Goal: Task Accomplishment & Management: Manage account settings

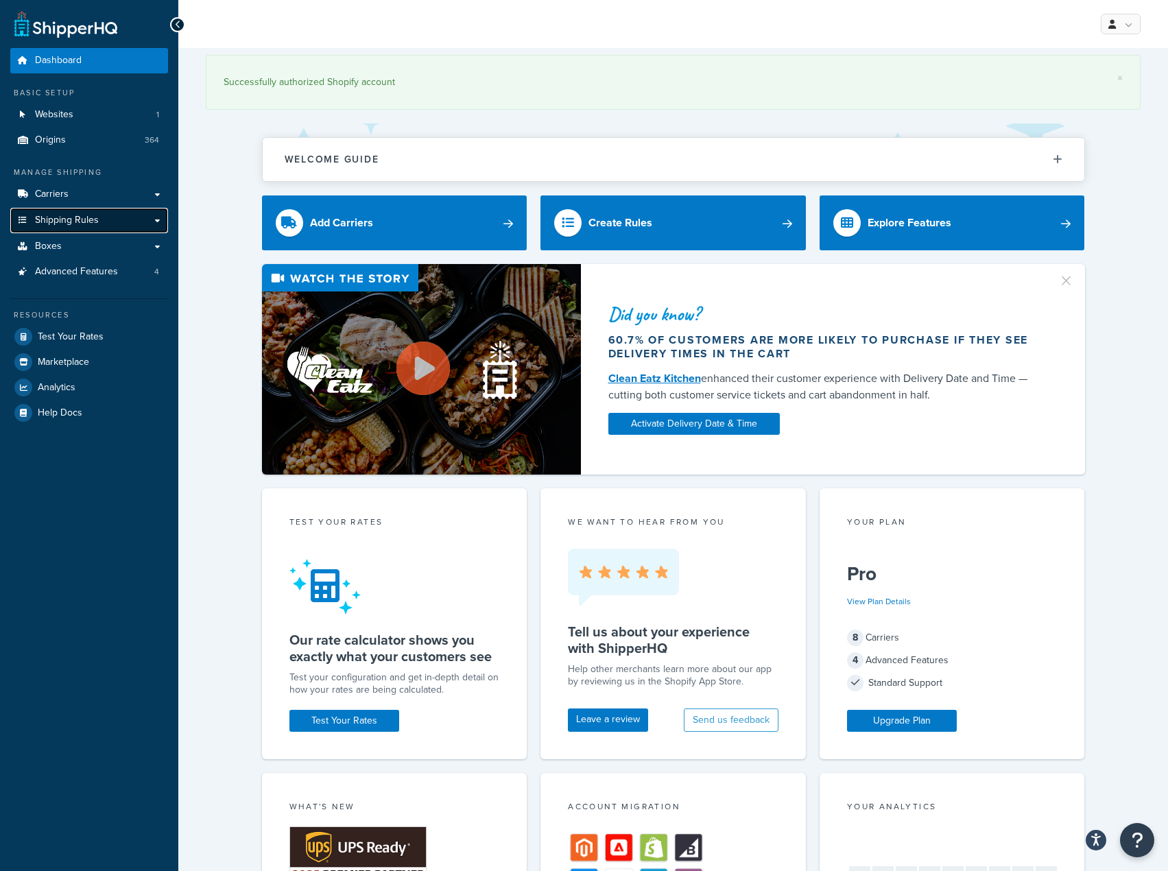
click at [131, 211] on link "Shipping Rules" at bounding box center [89, 220] width 158 height 25
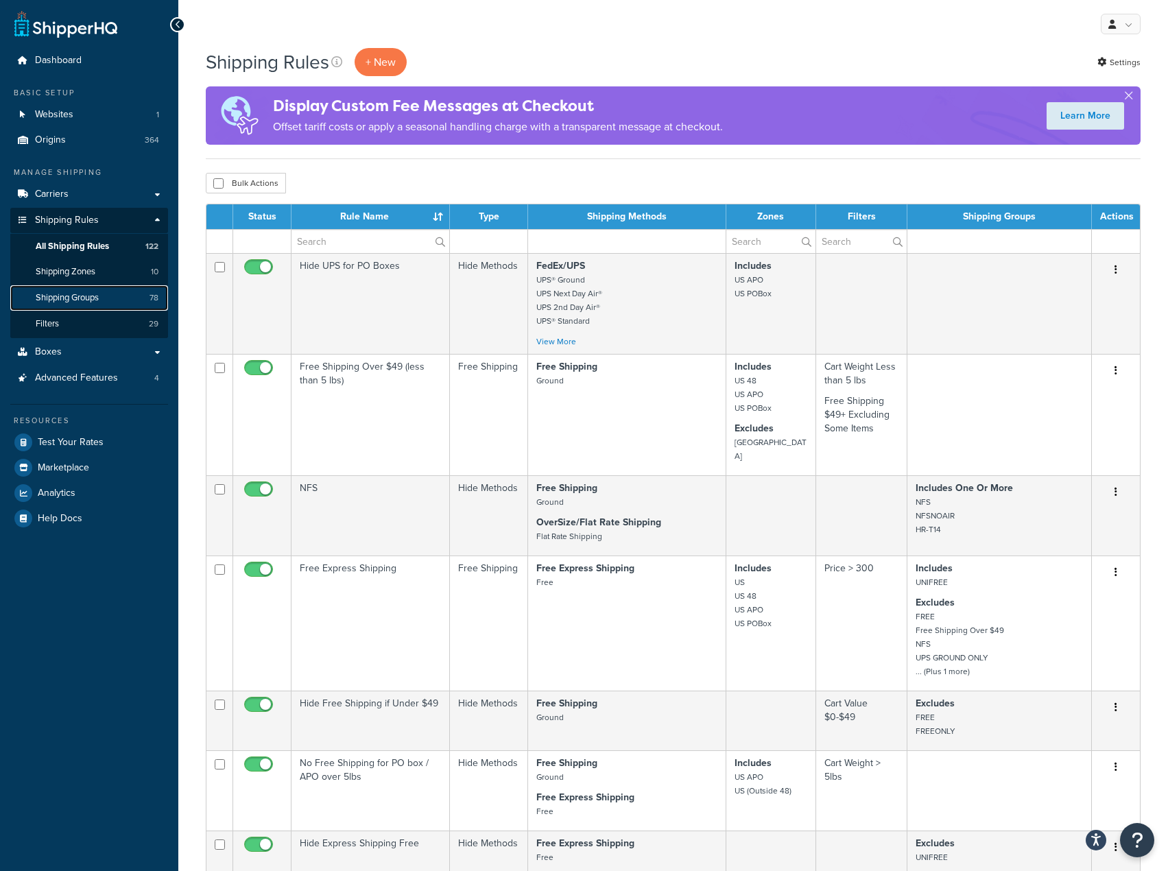
click at [115, 297] on link "Shipping Groups 78" at bounding box center [89, 297] width 158 height 25
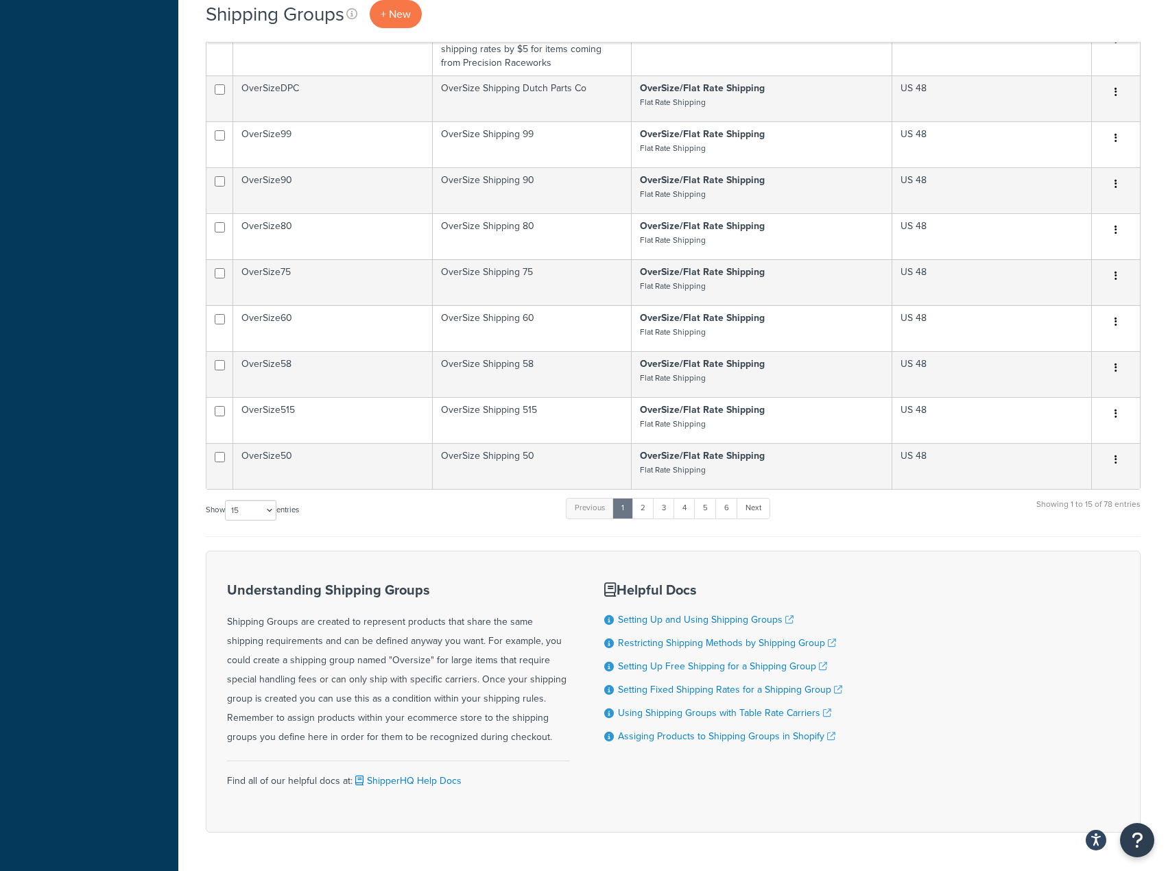
scroll to position [881, 0]
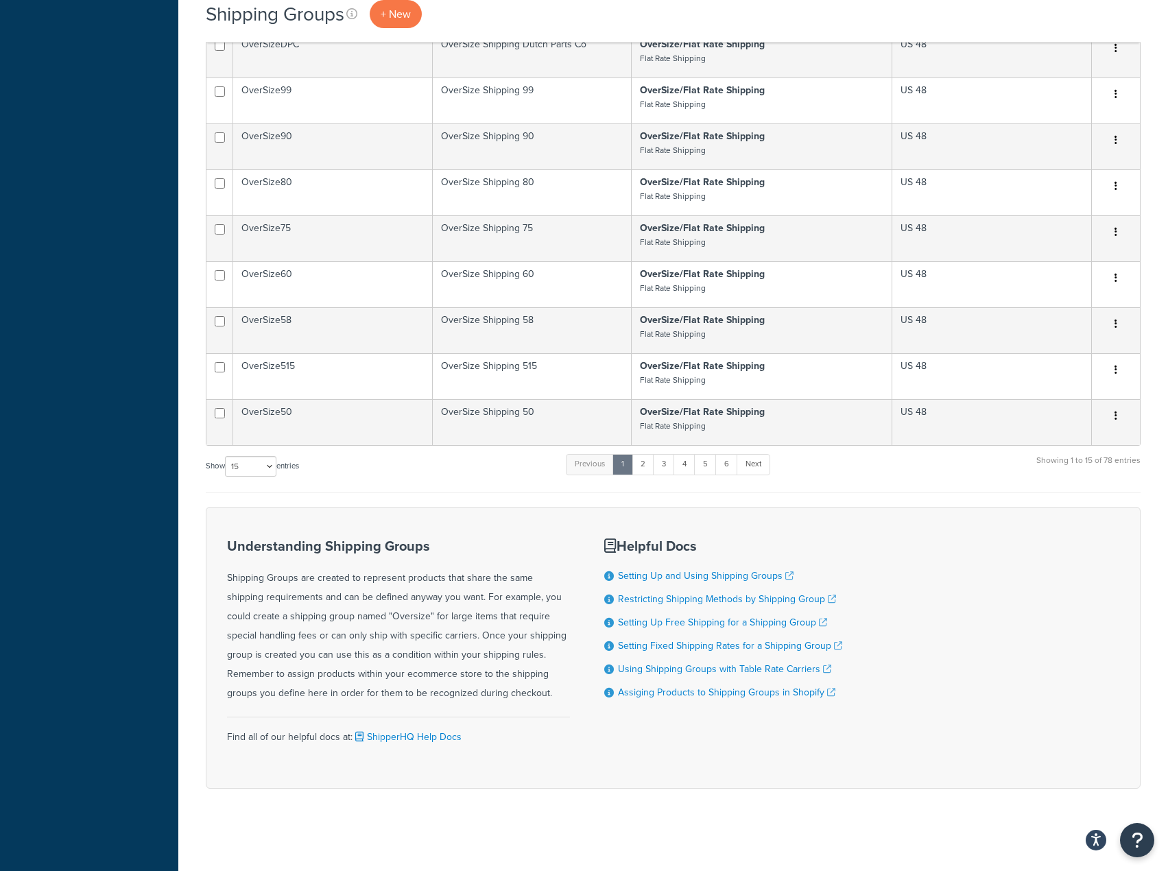
click at [258, 478] on div "Show 10 15 25 50 100 entries" at bounding box center [252, 467] width 93 height 29
drag, startPoint x: 269, startPoint y: 464, endPoint x: 269, endPoint y: 474, distance: 11.0
click at [269, 464] on select "10 15 25 50 100" at bounding box center [250, 466] width 51 height 21
select select "100"
click at [226, 477] on select "10 15 25 50 100" at bounding box center [250, 466] width 51 height 21
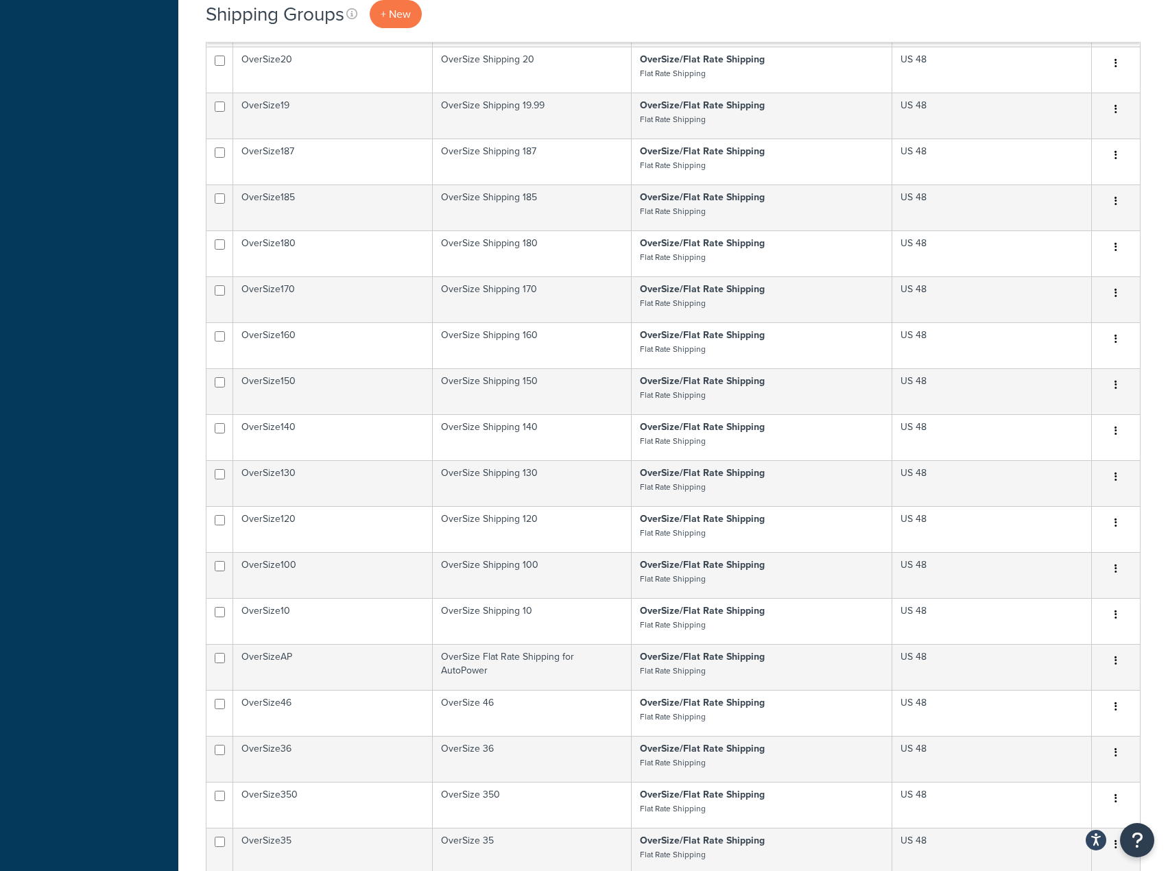
scroll to position [1919, 0]
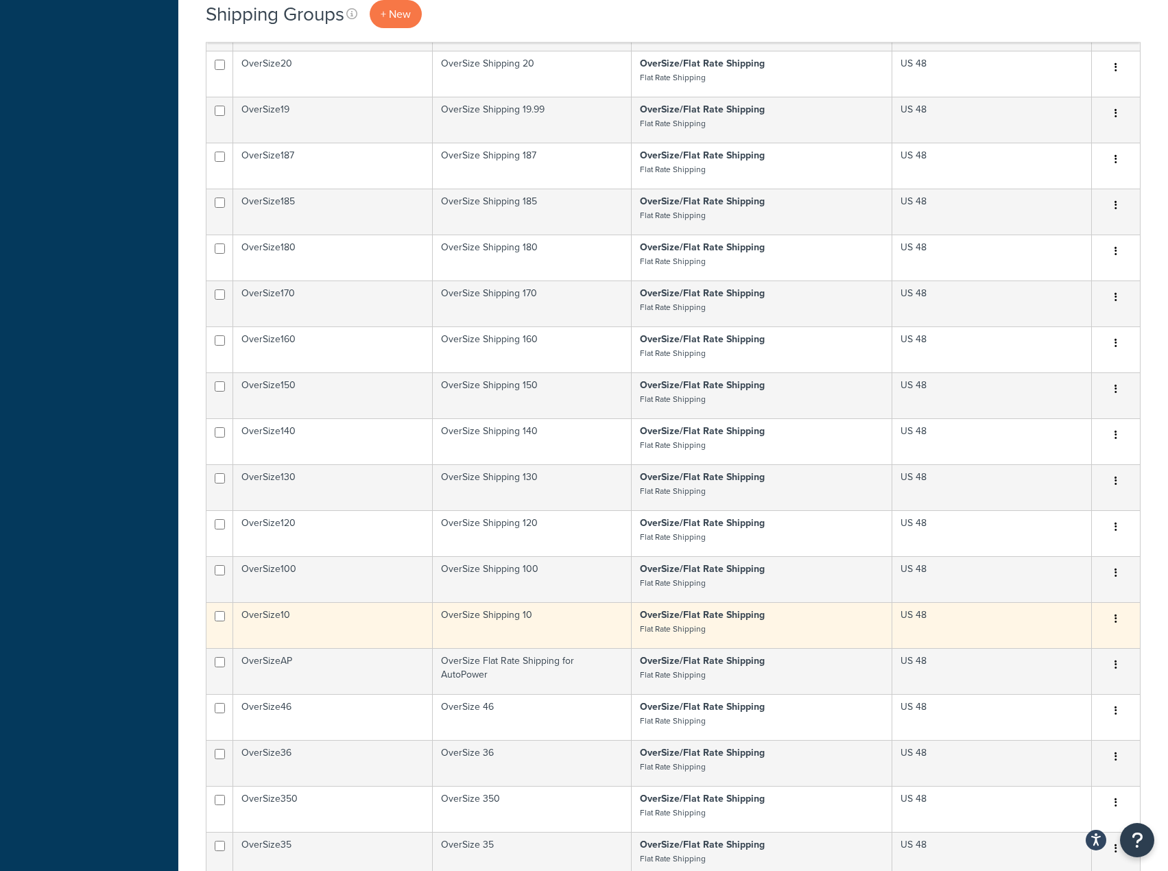
click at [1115, 616] on icon "button" at bounding box center [1115, 619] width 3 height 10
click at [1073, 671] on link "Duplicate" at bounding box center [1060, 675] width 108 height 28
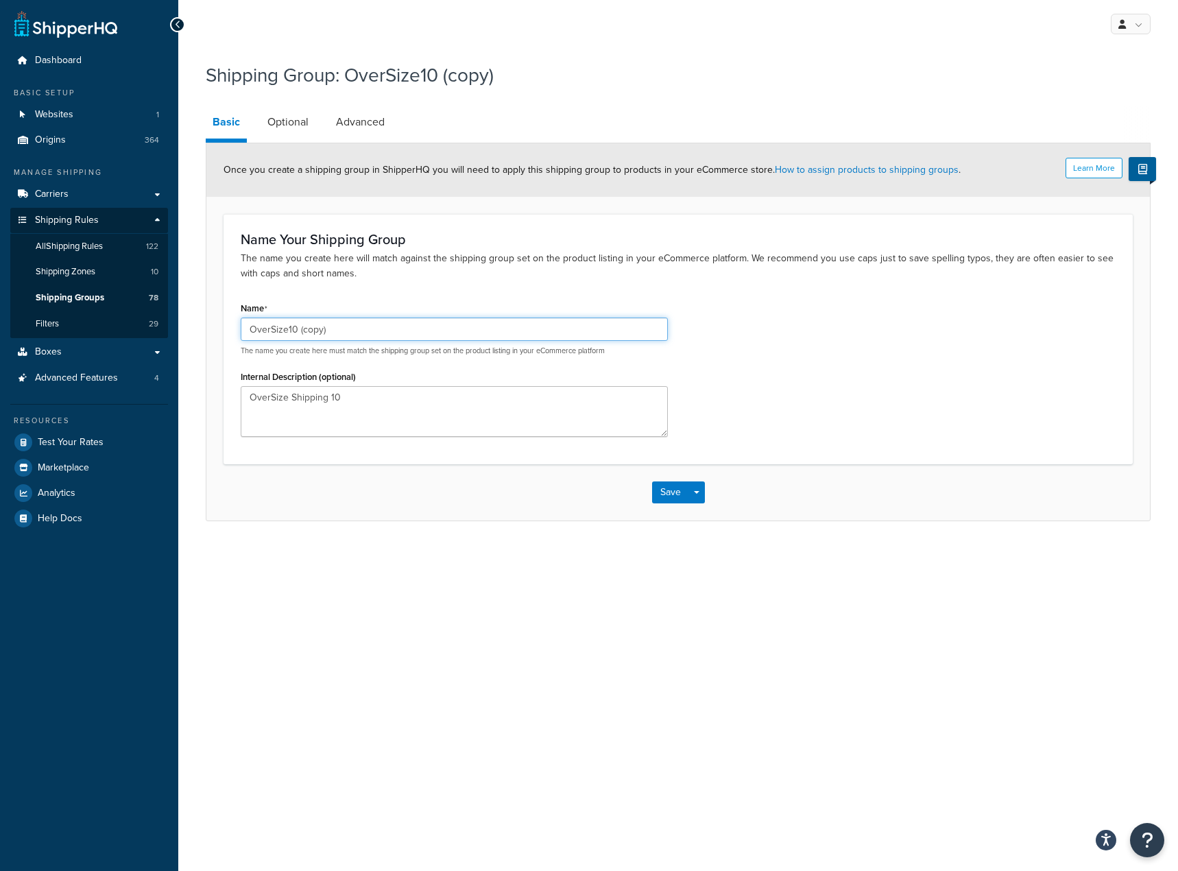
drag, startPoint x: 289, startPoint y: 328, endPoint x: 418, endPoint y: 326, distance: 128.9
click at [418, 326] on input "OverSize10 (copy)" at bounding box center [454, 328] width 427 height 23
type input "OverSize25"
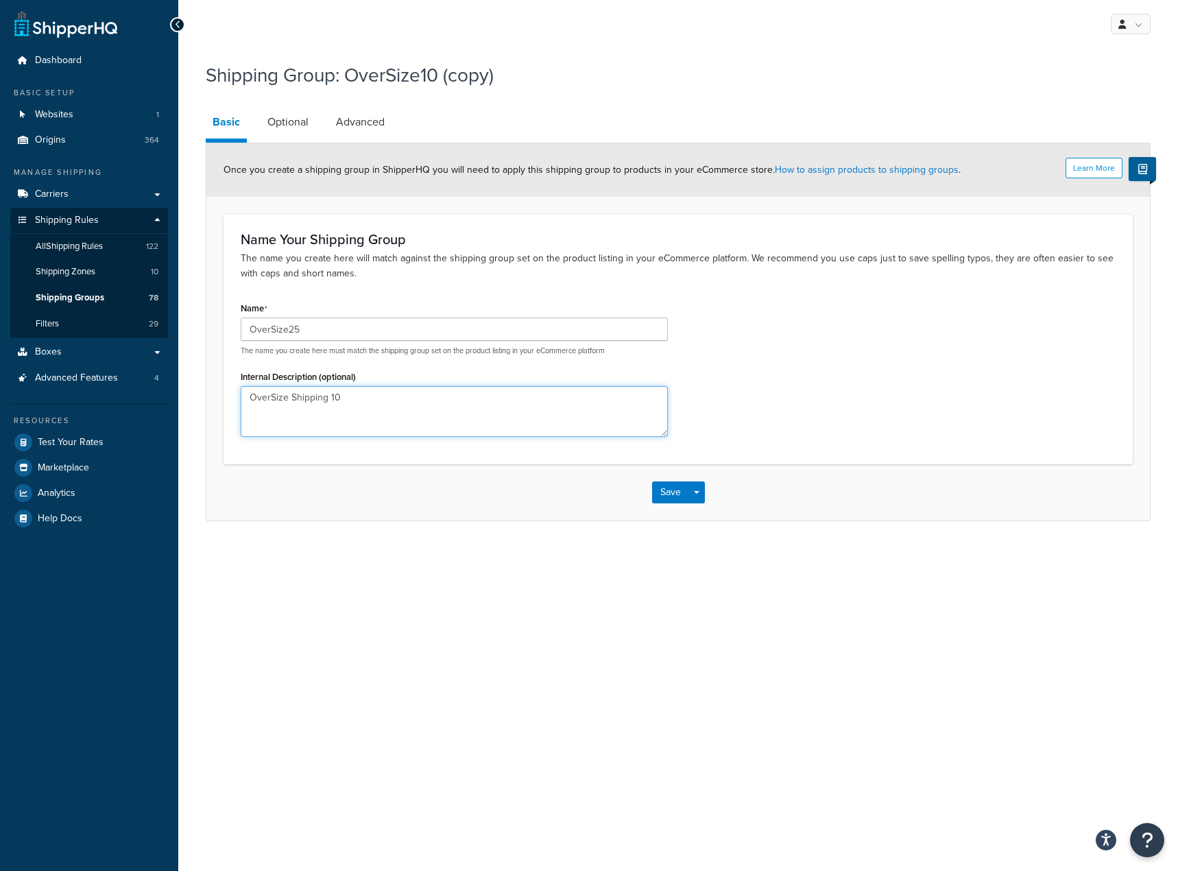
drag, startPoint x: 344, startPoint y: 397, endPoint x: 429, endPoint y: 392, distance: 85.2
click at [429, 392] on textarea "OverSize Shipping 10" at bounding box center [454, 411] width 427 height 51
type textarea "OverSize Shipping 25"
click at [663, 495] on button "Save" at bounding box center [670, 492] width 37 height 22
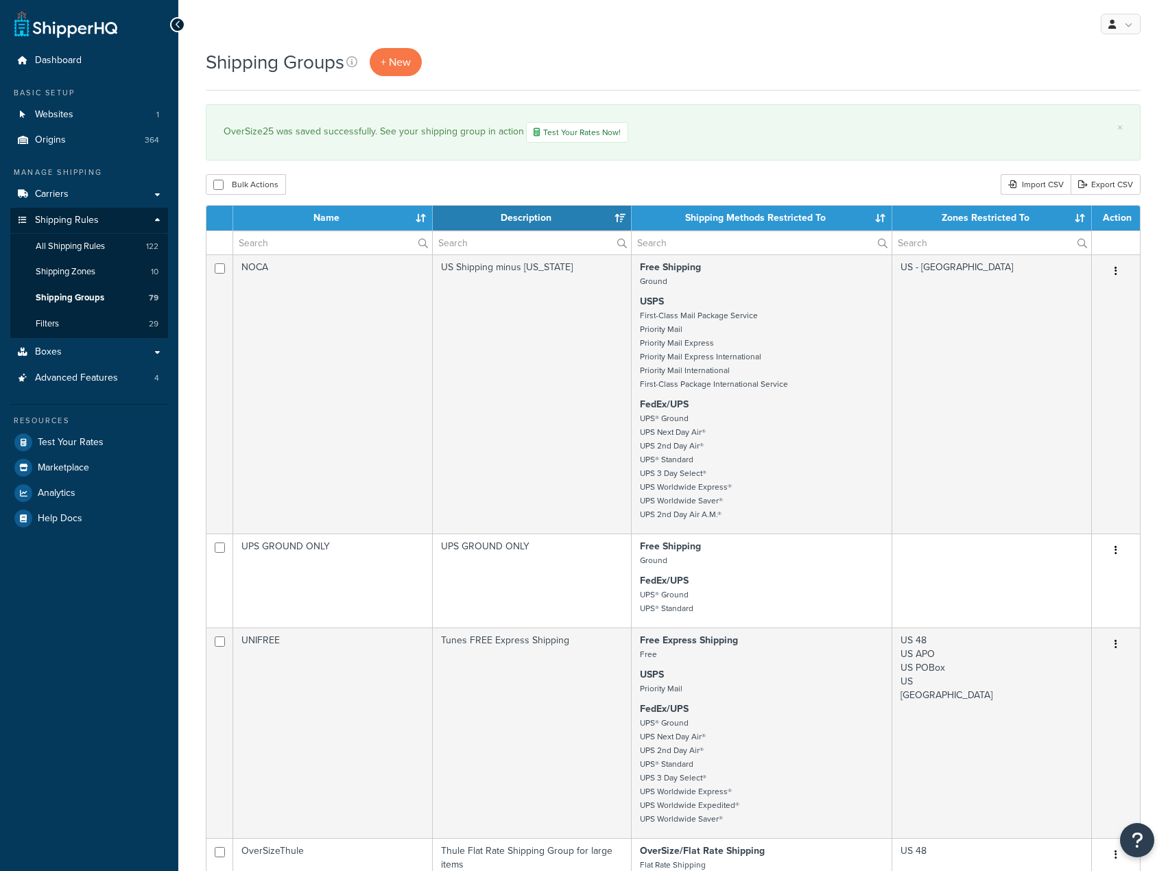
select select "15"
click at [122, 252] on link "All Shipping Rules 122" at bounding box center [89, 246] width 158 height 25
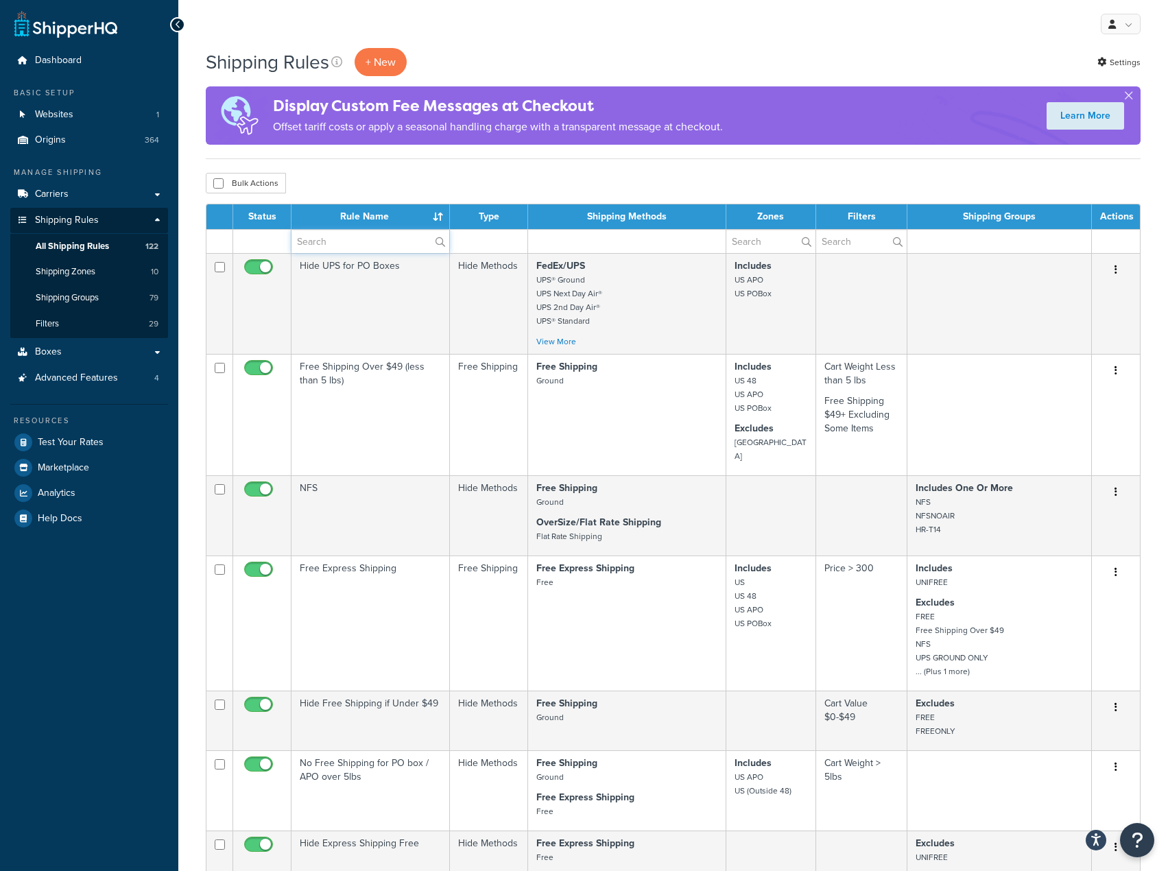
click at [318, 242] on input "text" at bounding box center [370, 241] width 158 height 23
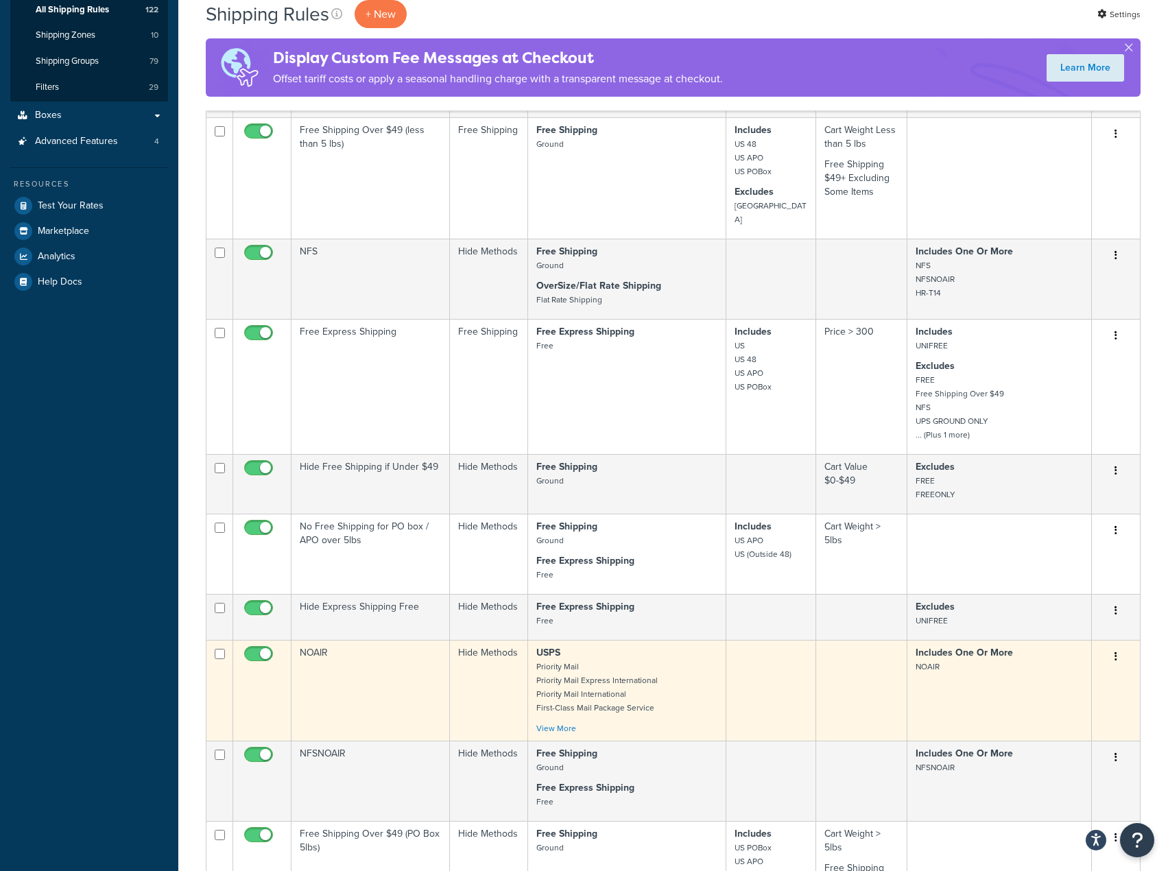
scroll to position [662, 0]
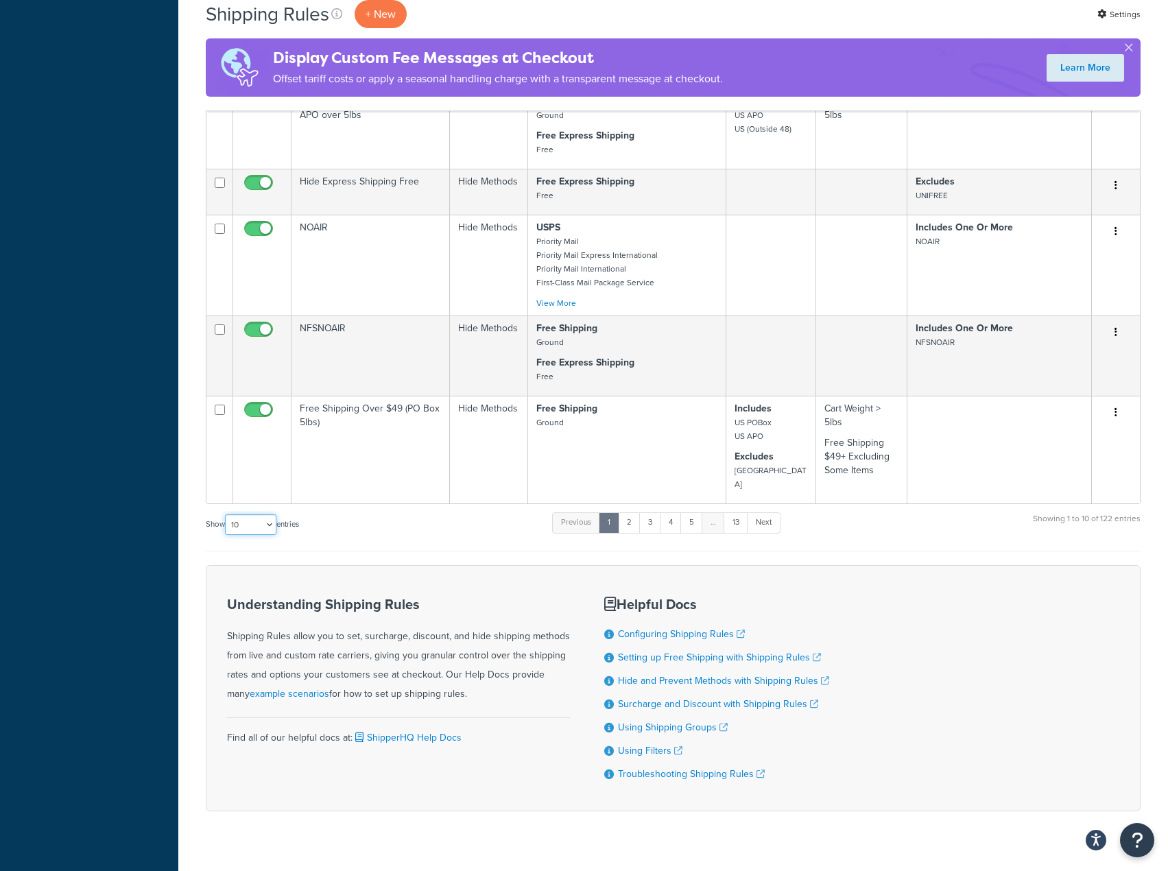
click at [257, 514] on select "10 15 25 50 100 1000" at bounding box center [250, 524] width 51 height 21
select select "1000"
click at [226, 514] on select "10 15 25 50 100 1000" at bounding box center [250, 524] width 51 height 21
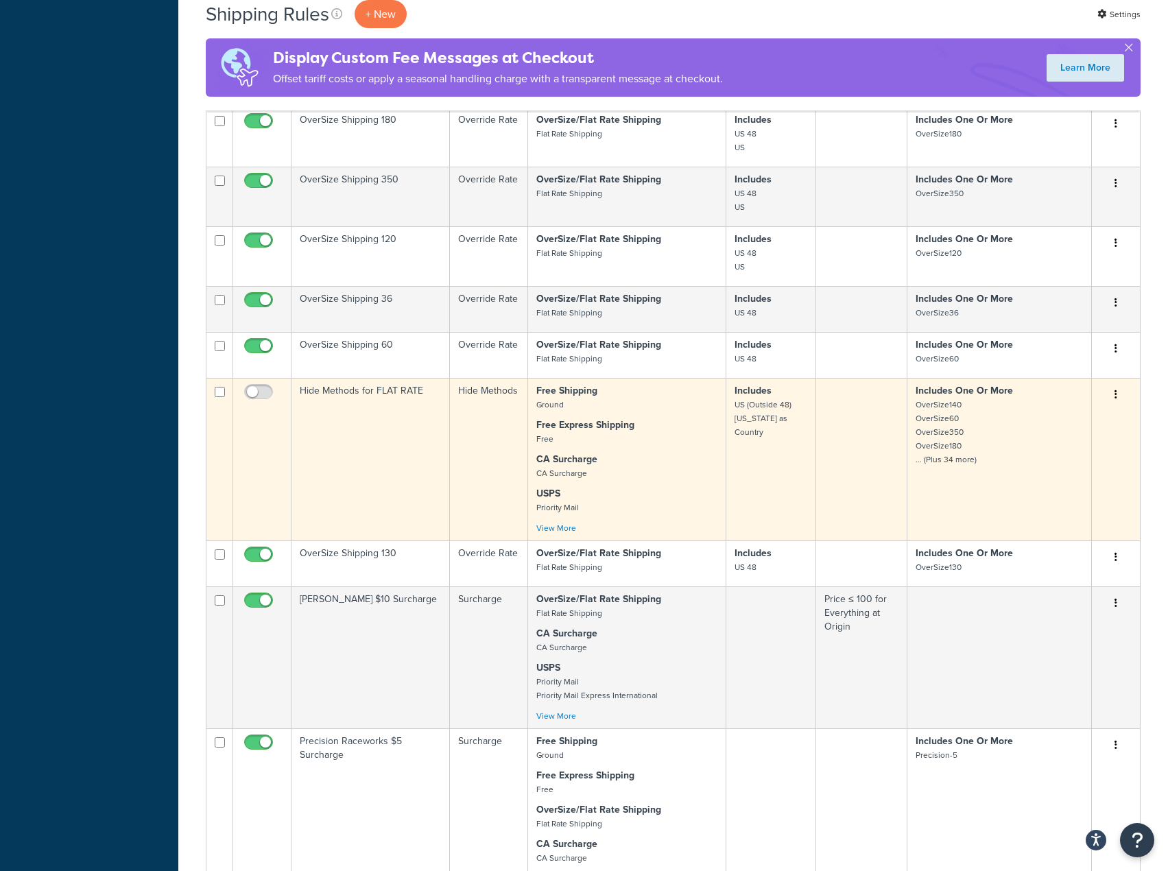
scroll to position [3802, 0]
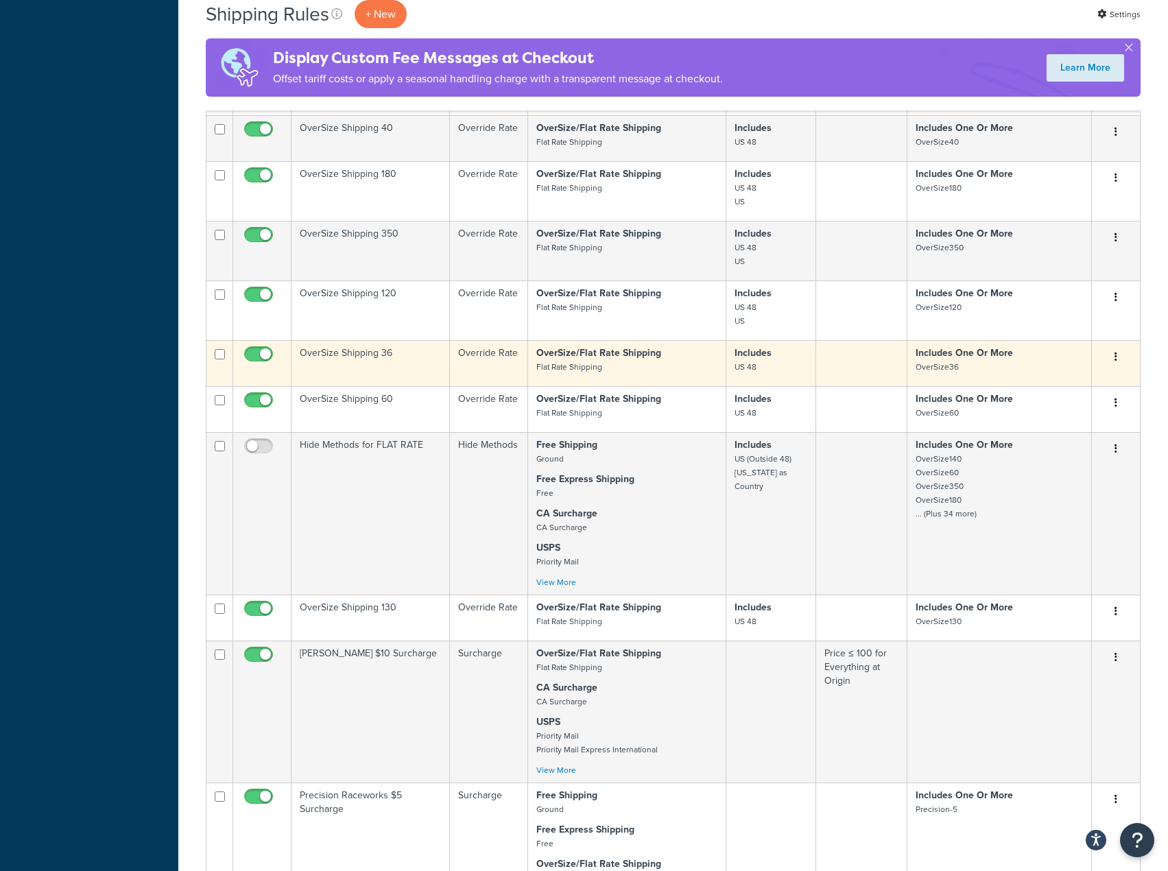
click at [1116, 352] on icon "button" at bounding box center [1115, 357] width 3 height 10
click at [1077, 397] on link "Duplicate" at bounding box center [1070, 411] width 108 height 28
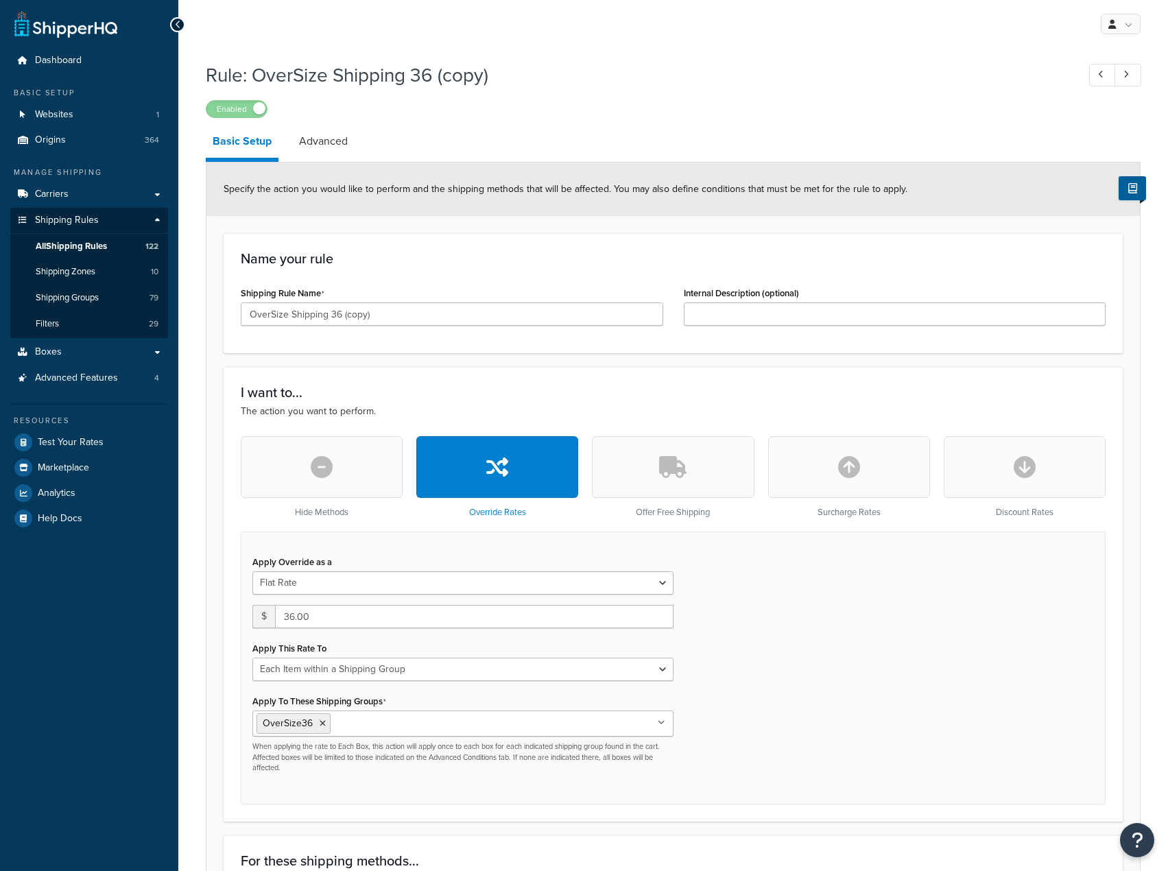
select select "ITEM"
drag, startPoint x: 332, startPoint y: 315, endPoint x: 499, endPoint y: 346, distance: 170.1
click at [499, 346] on div "Name your rule Shipping Rule Name OverSize Shipping 36 (copy) Internal Descript…" at bounding box center [673, 293] width 899 height 120
type input "OverSize Shipping 25"
click at [302, 612] on input "36.00" at bounding box center [474, 616] width 398 height 23
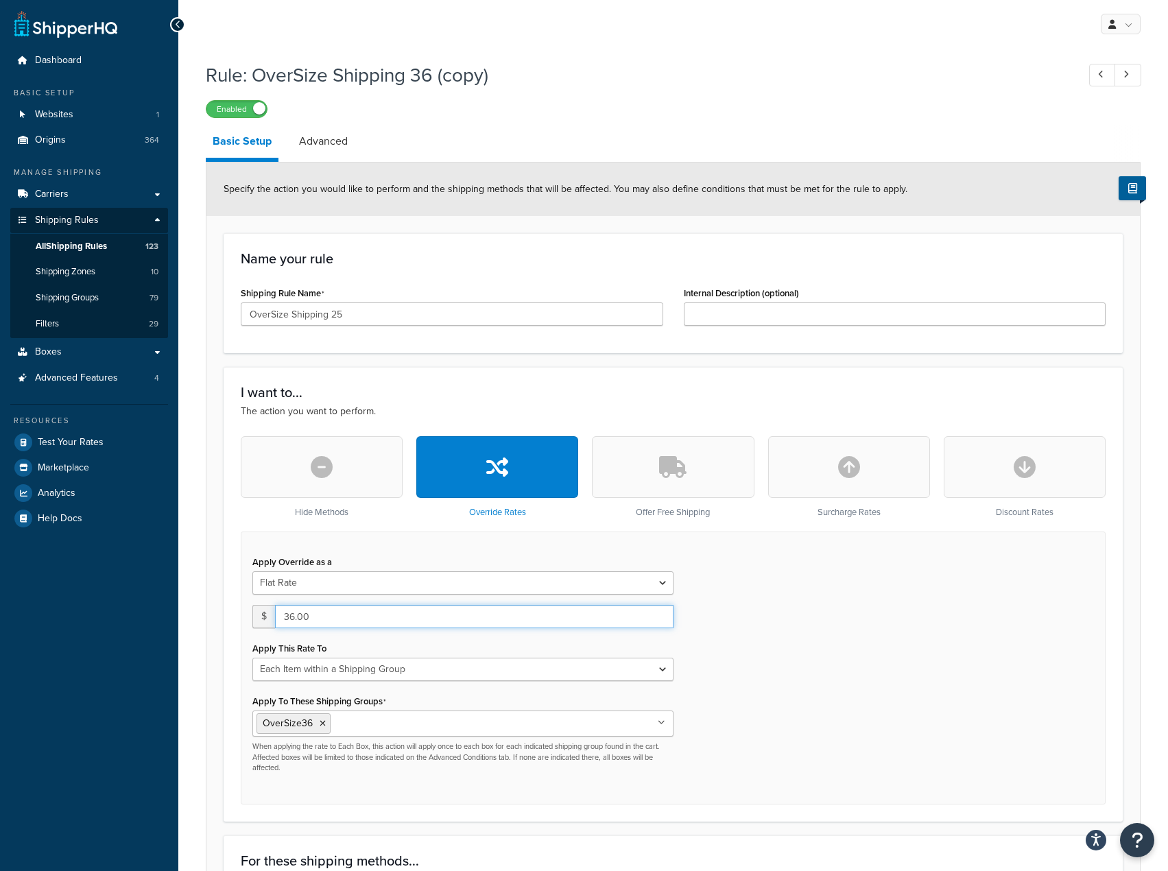
click at [302, 612] on input "36.00" at bounding box center [474, 616] width 398 height 23
type input "25"
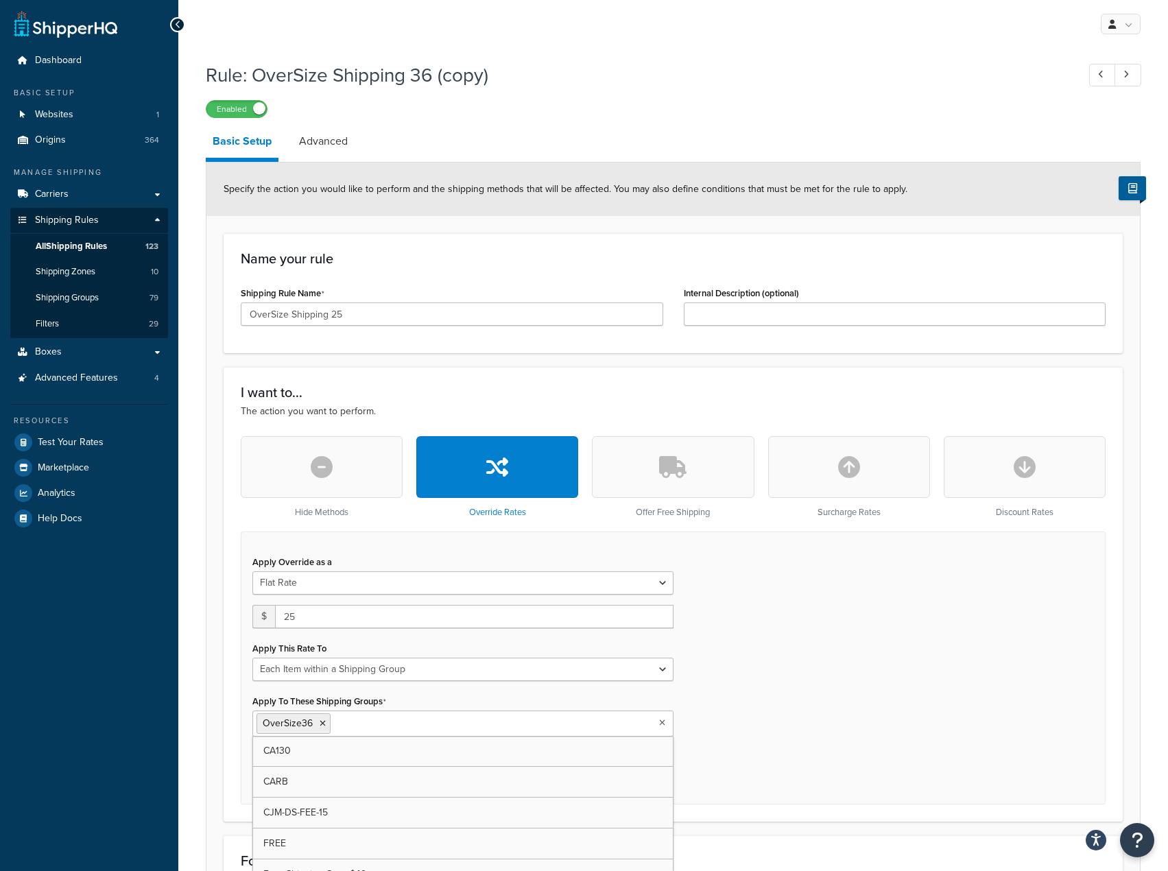
click at [486, 727] on ul "OverSize36" at bounding box center [462, 723] width 421 height 26
type input "25"
click at [398, 721] on li "OverSize36" at bounding box center [371, 723] width 74 height 21
click at [398, 721] on icon at bounding box center [400, 723] width 6 height 8
drag, startPoint x: 867, startPoint y: 673, endPoint x: 850, endPoint y: 652, distance: 26.3
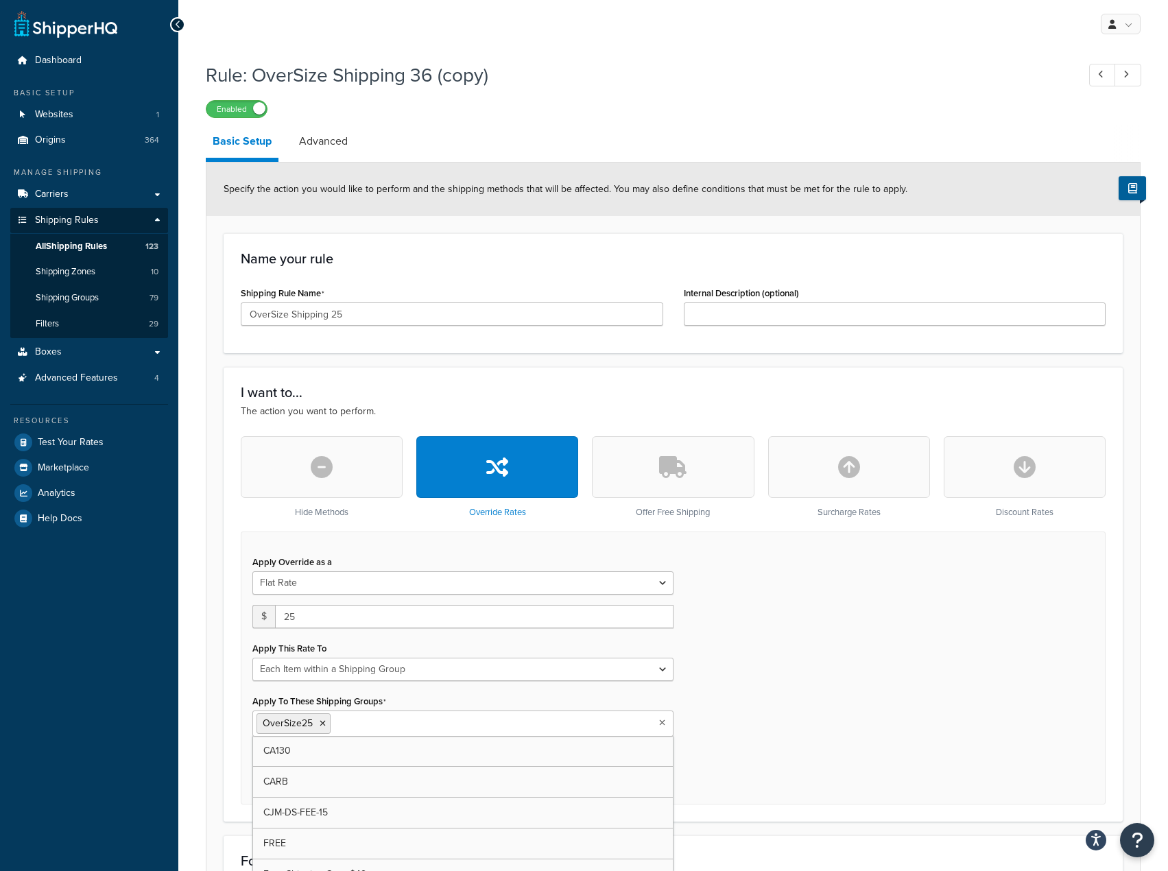
click at [867, 672] on div "Apply Override as a Flat Rate Percentage Flat Rate & Percentage $ 25 Apply This…" at bounding box center [673, 667] width 865 height 272
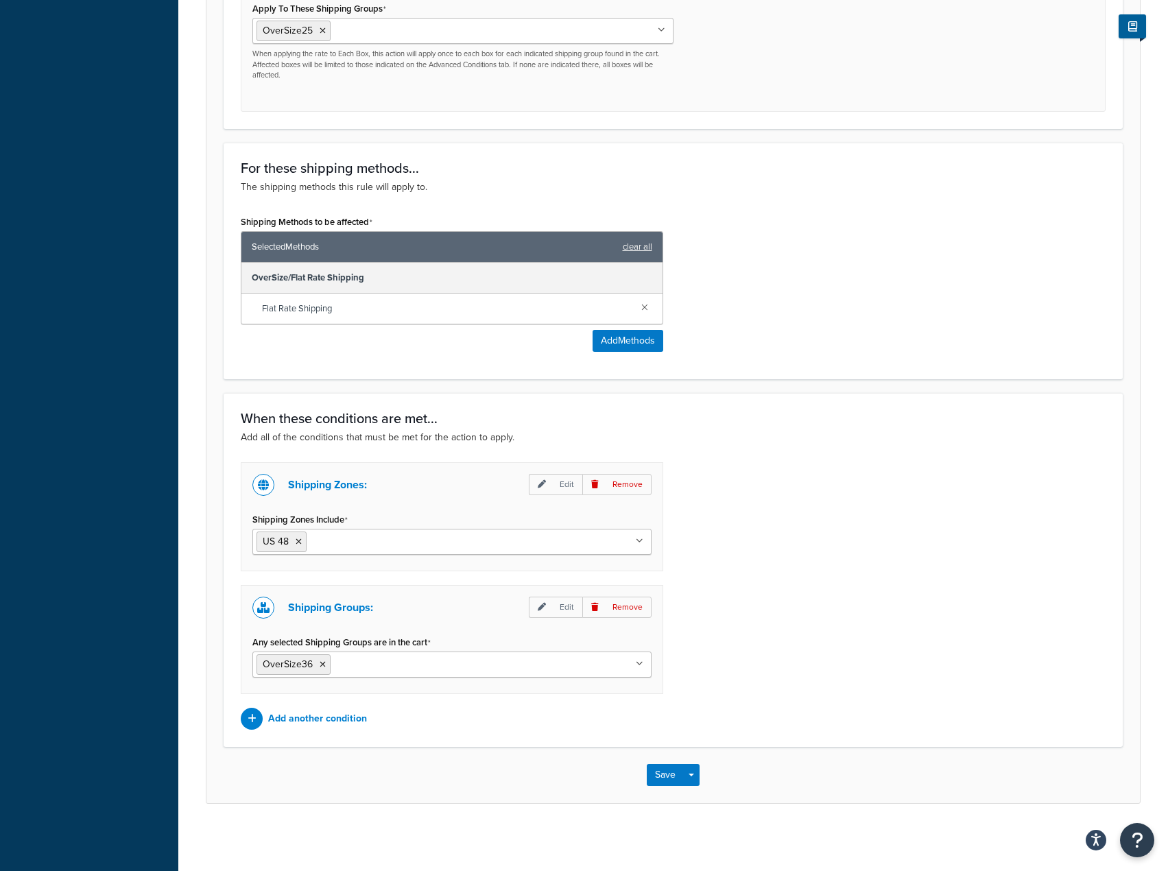
scroll to position [695, 0]
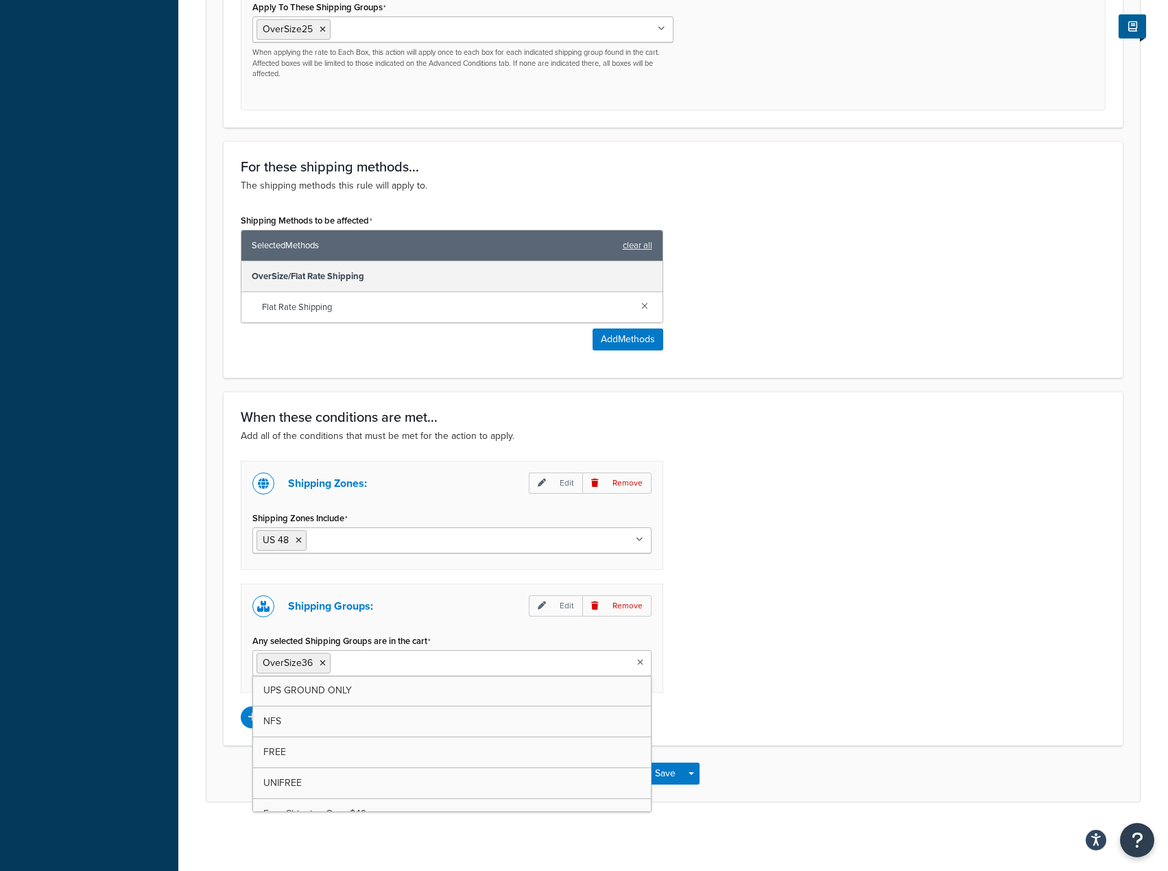
click at [342, 672] on ul "OverSize36" at bounding box center [451, 663] width 399 height 26
type input "25"
click at [320, 663] on icon at bounding box center [323, 663] width 6 height 8
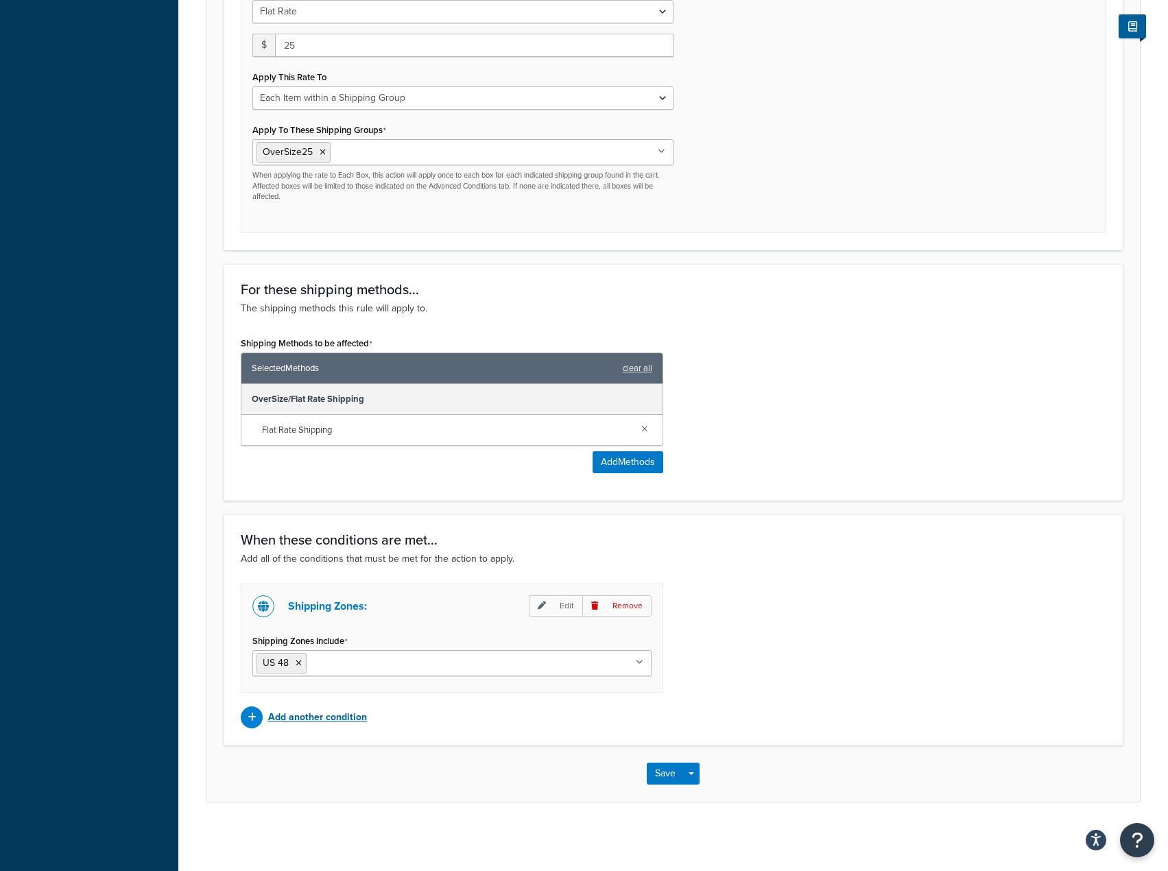
click at [374, 719] on div "Add another condition" at bounding box center [452, 717] width 422 height 22
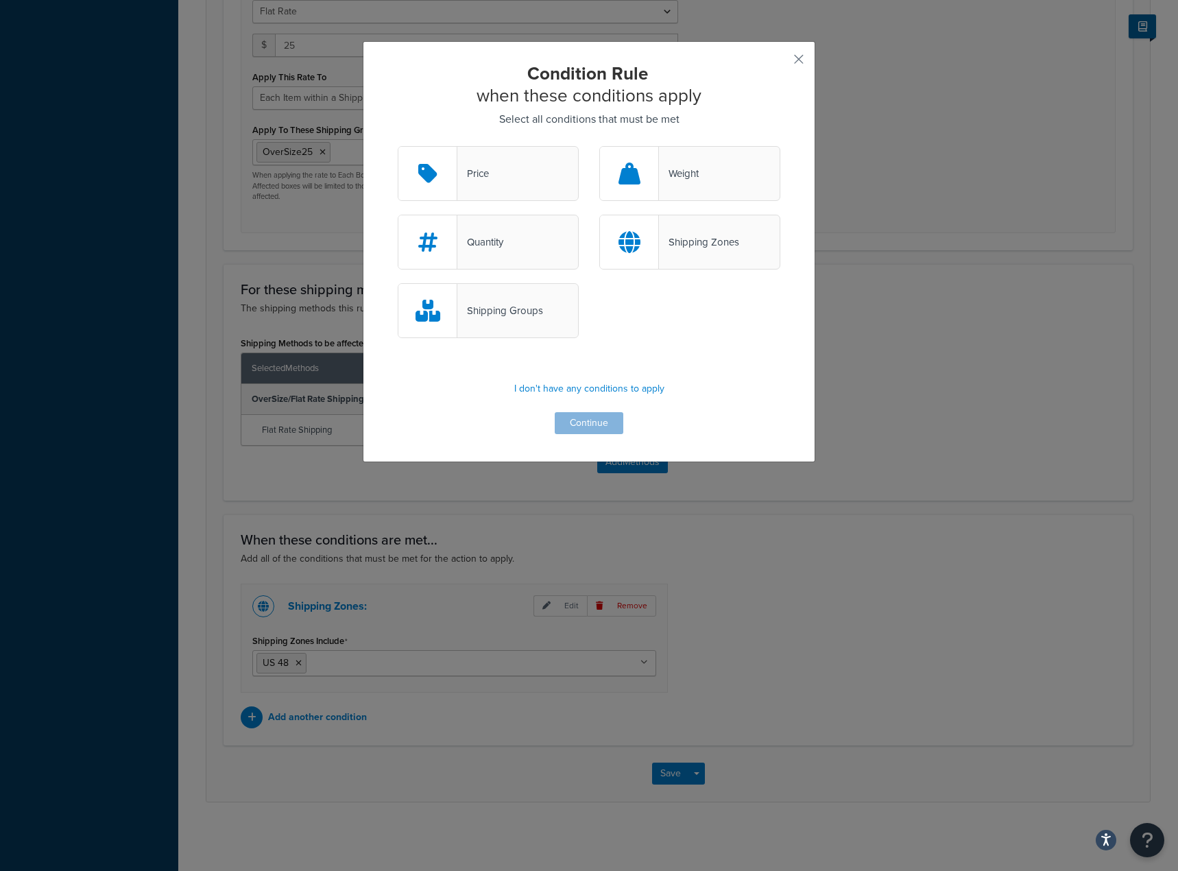
click at [518, 298] on div "Shipping Groups" at bounding box center [488, 310] width 181 height 55
click at [0, 0] on input "Shipping Groups" at bounding box center [0, 0] width 0 height 0
click at [597, 426] on button "Continue" at bounding box center [589, 423] width 69 height 22
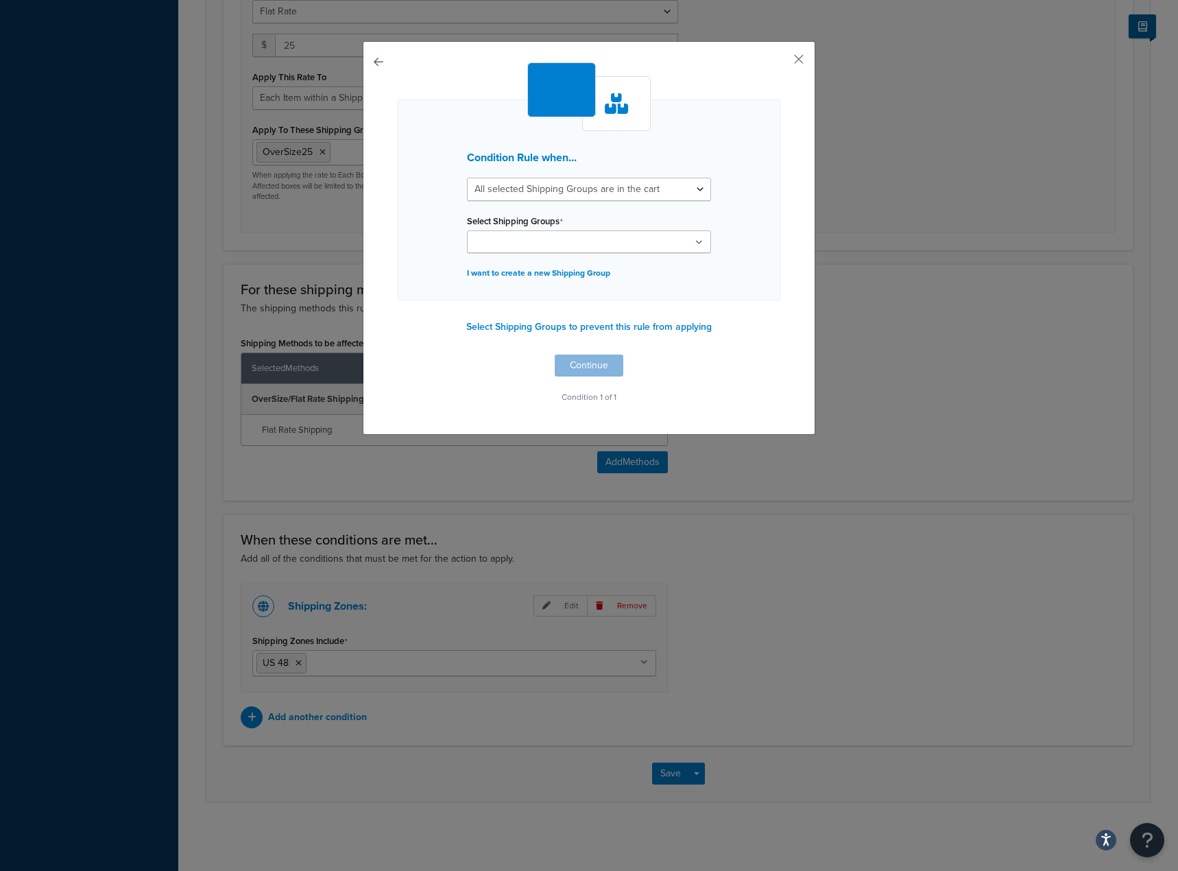
click at [579, 237] on ul at bounding box center [589, 241] width 244 height 23
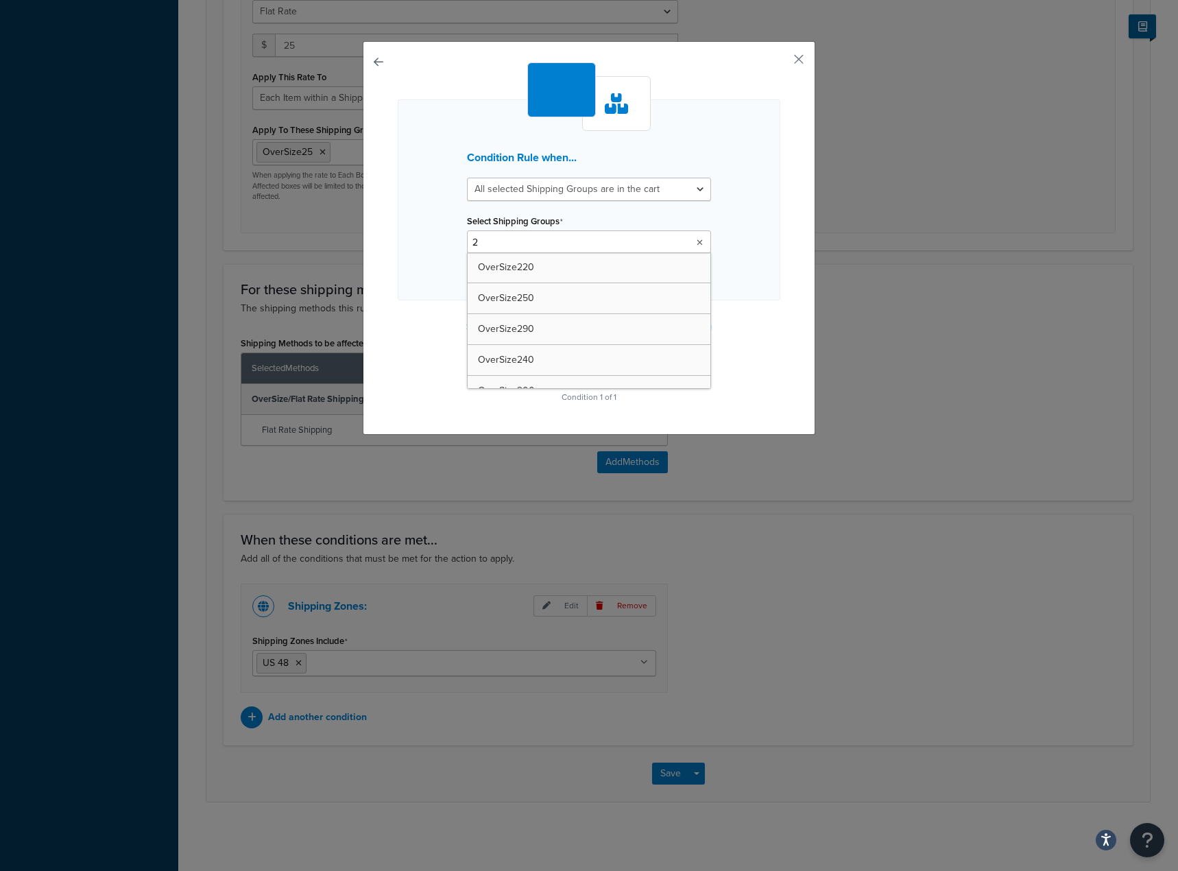
type input "25"
click at [791, 357] on div "Condition Rule when... All selected Shipping Groups are in the cart Any selecte…" at bounding box center [589, 239] width 453 height 397
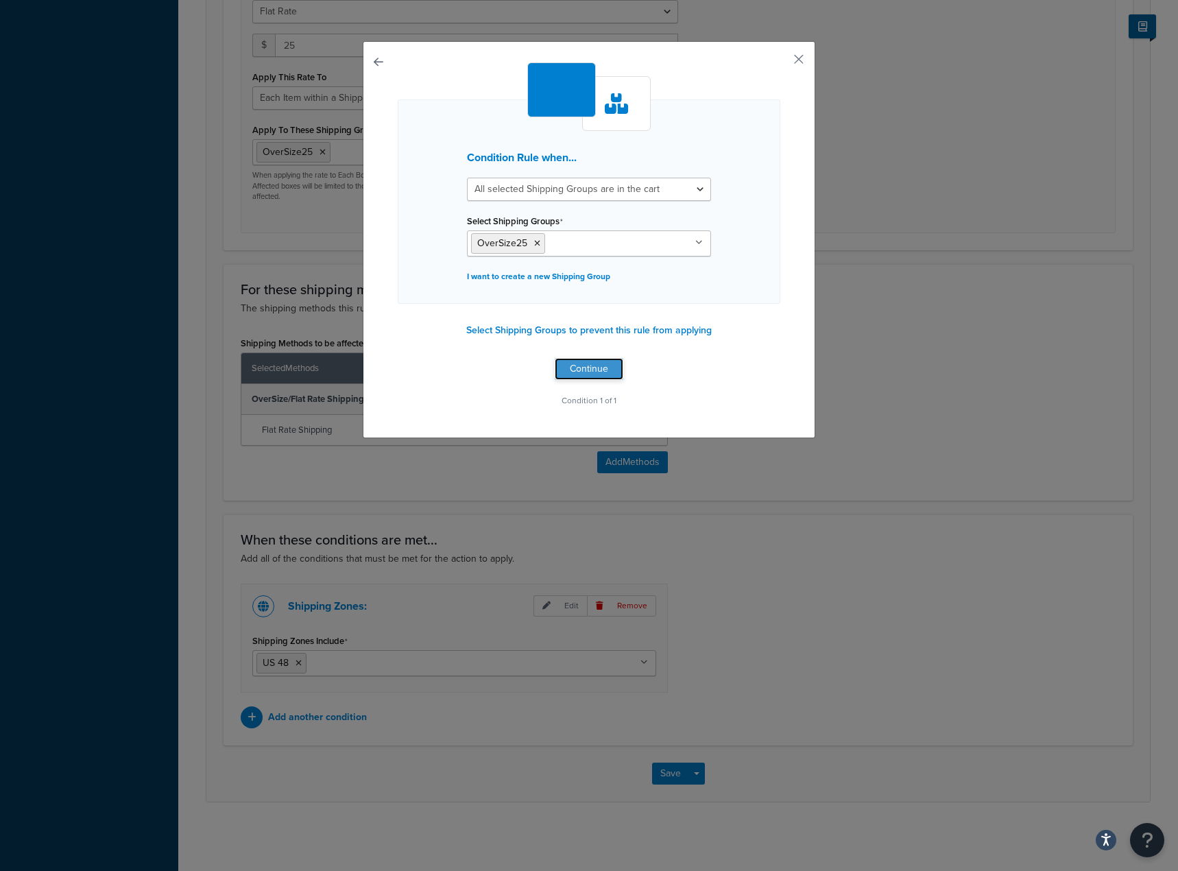
click at [594, 378] on button "Continue" at bounding box center [589, 369] width 69 height 22
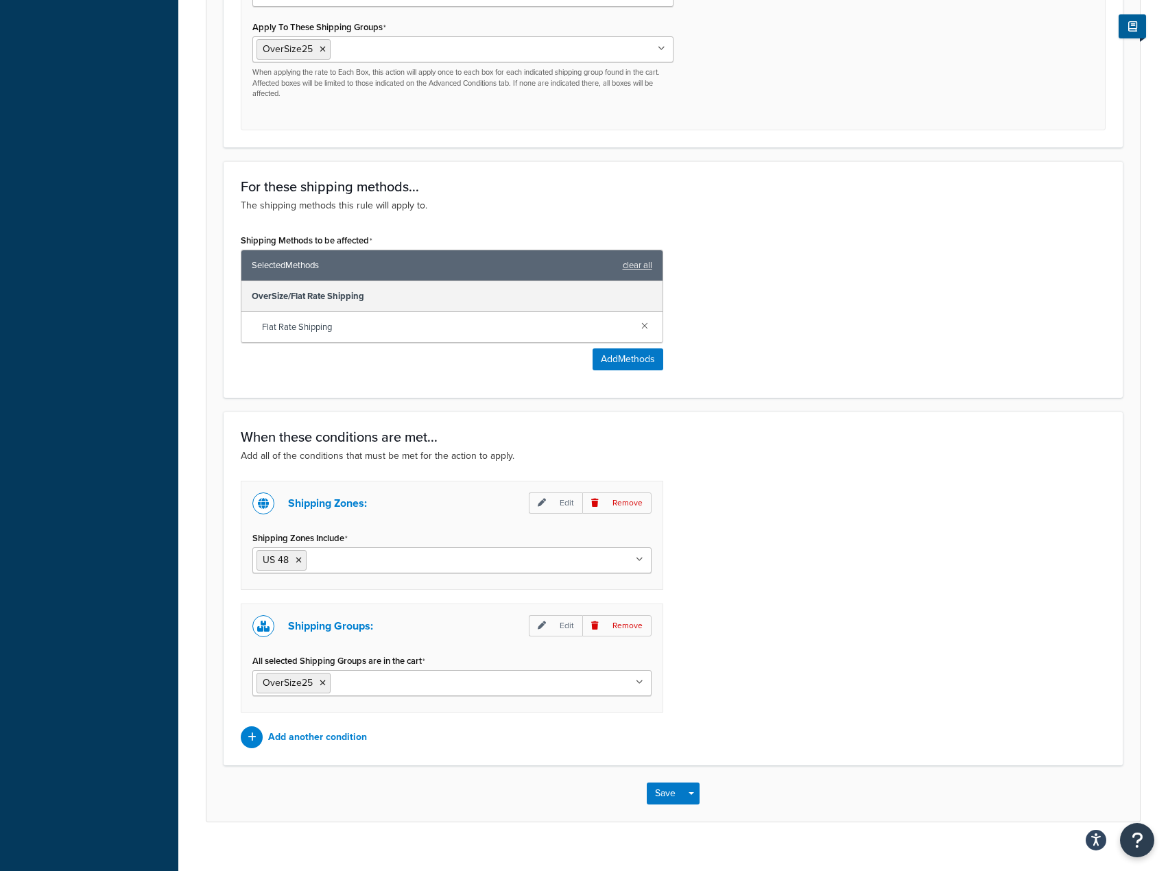
scroll to position [695, 0]
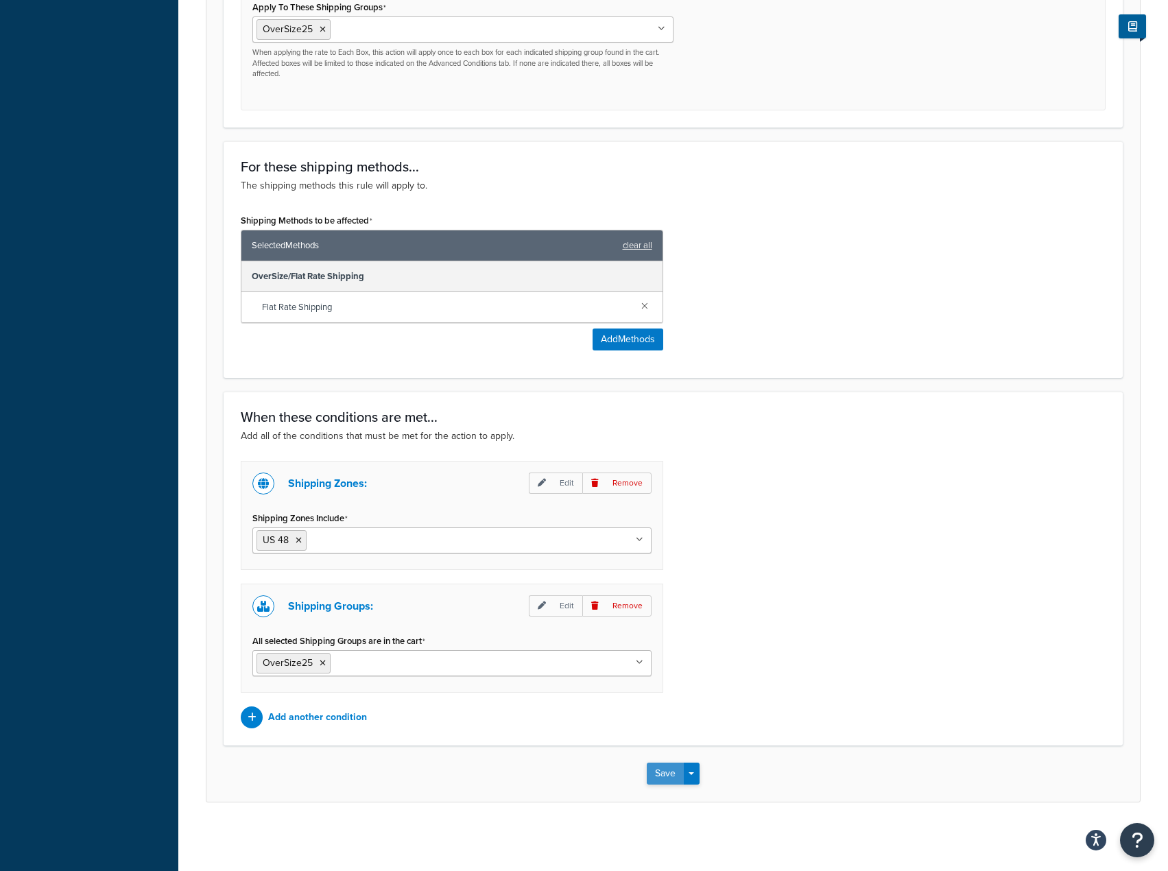
click at [655, 772] on button "Save" at bounding box center [665, 773] width 37 height 22
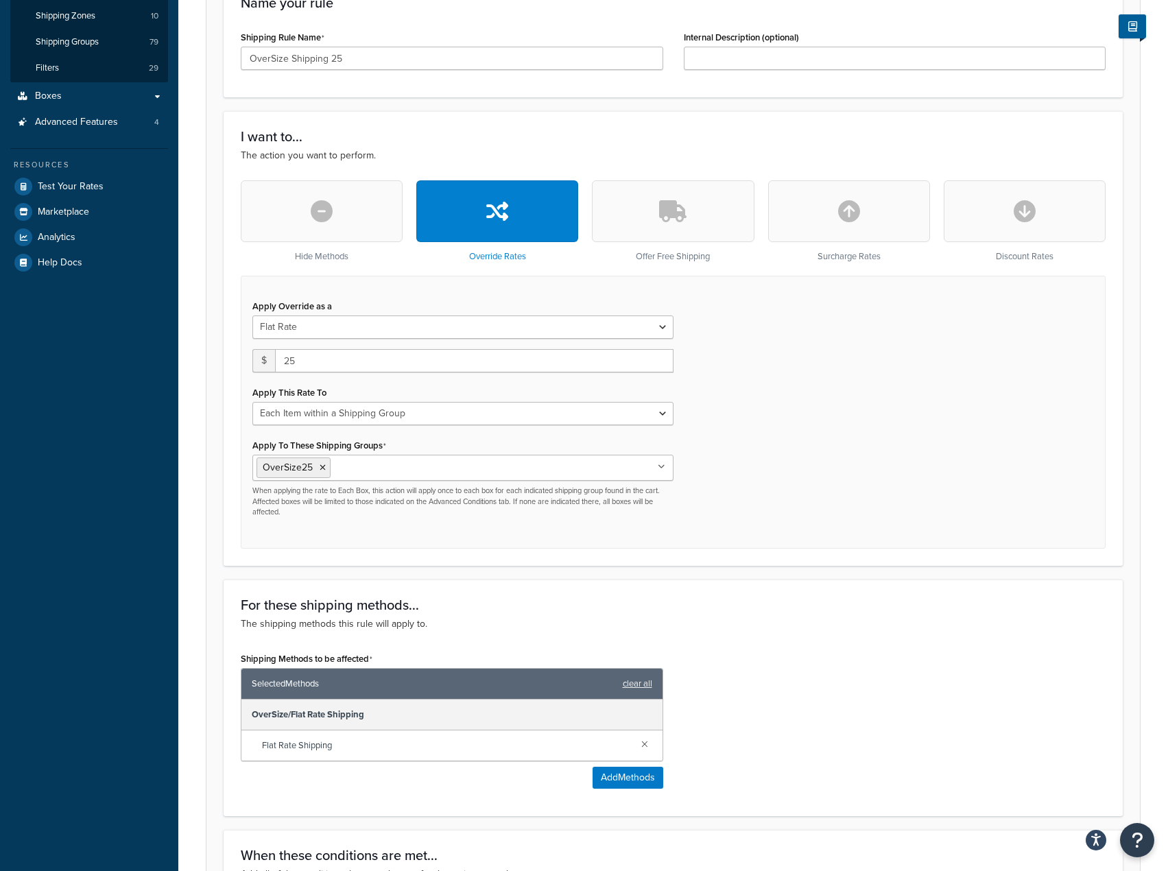
scroll to position [0, 0]
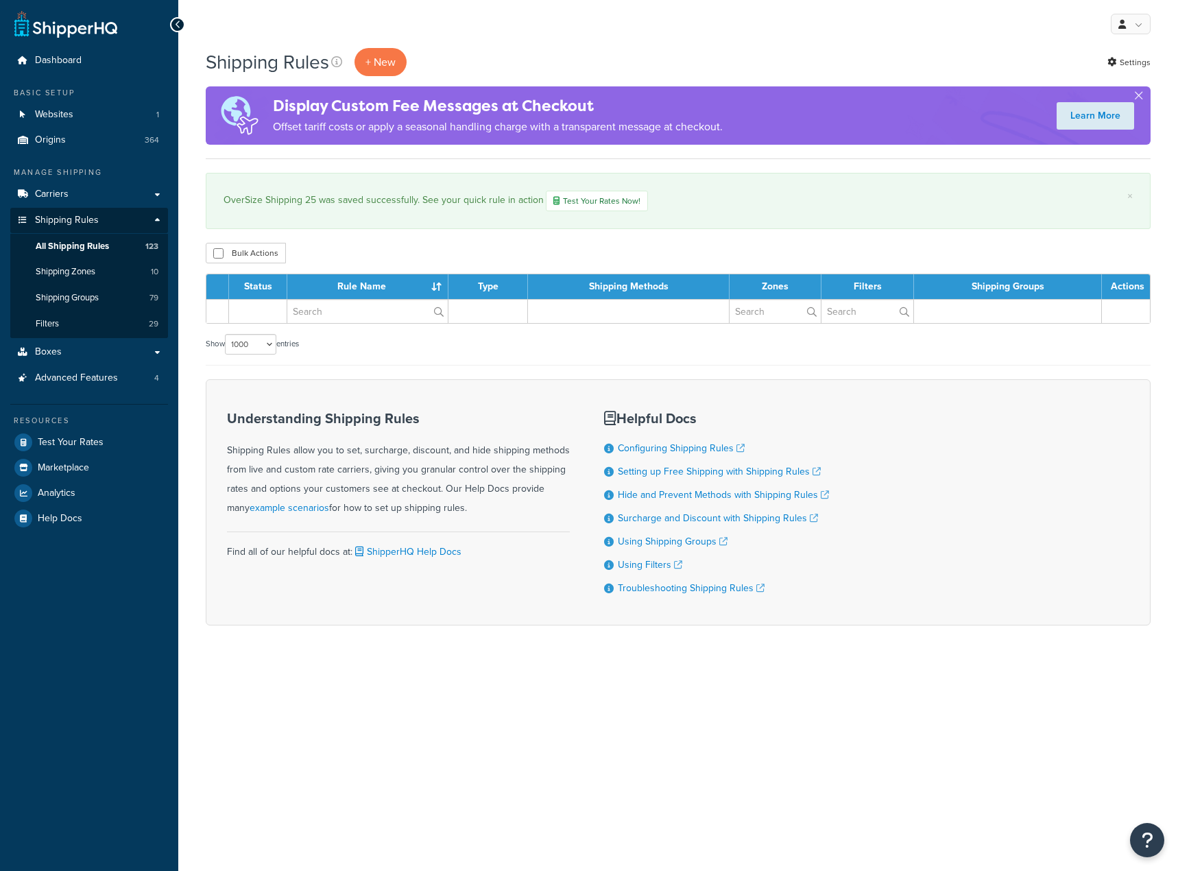
select select "1000"
click at [325, 314] on input "text" at bounding box center [367, 311] width 160 height 23
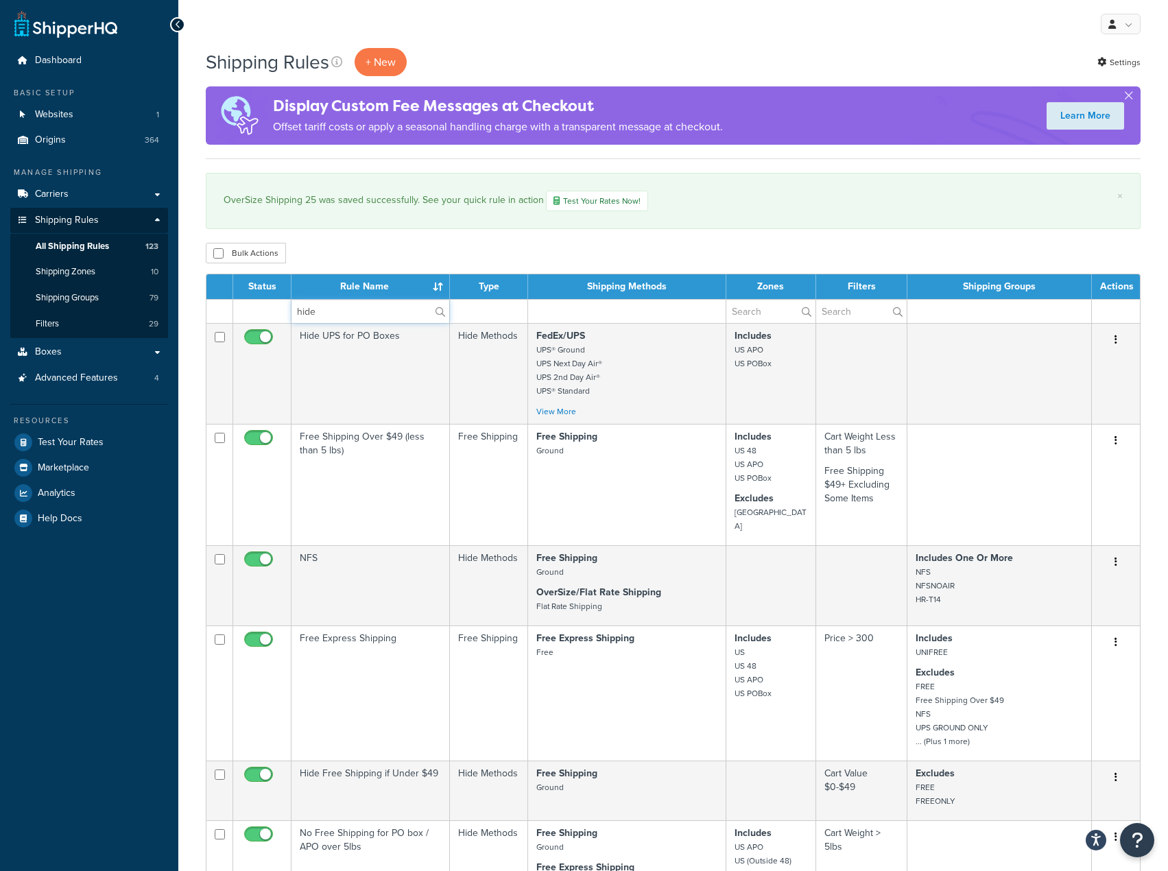
type input "hide"
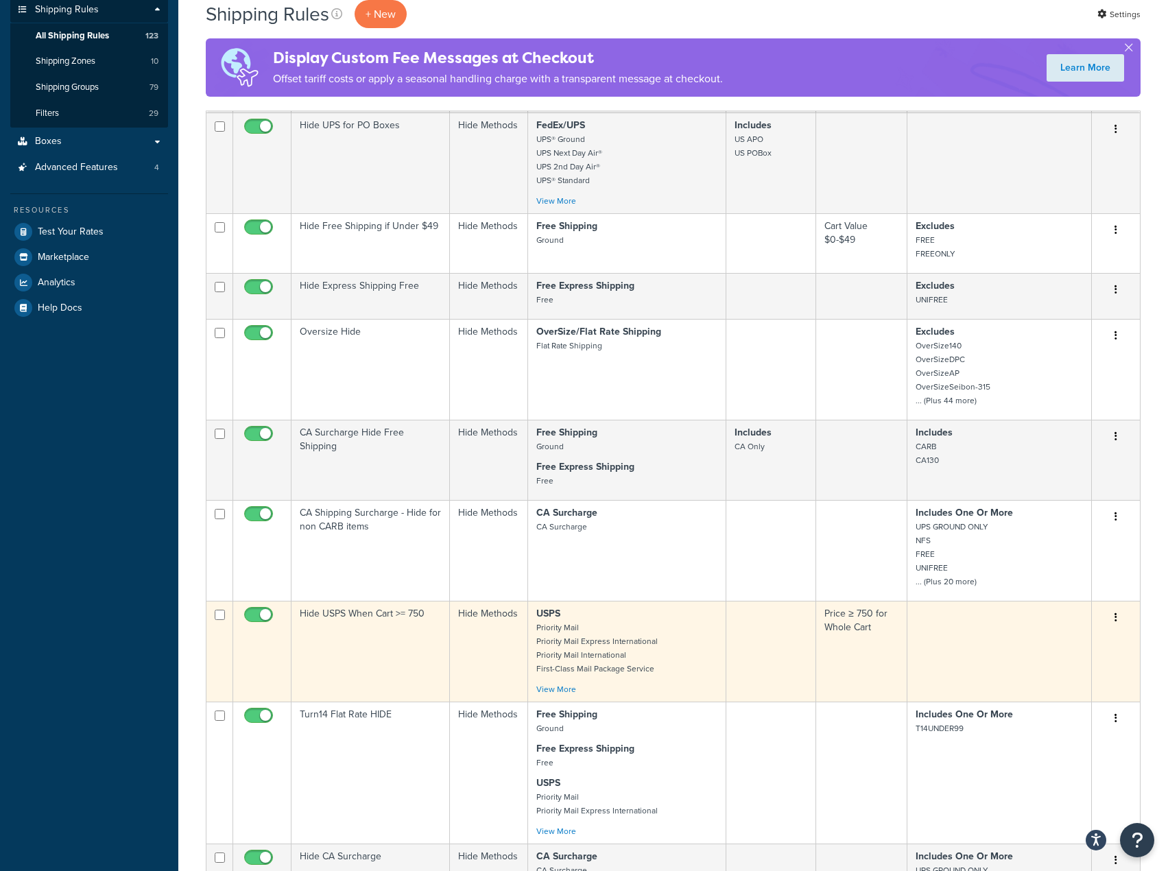
scroll to position [206, 0]
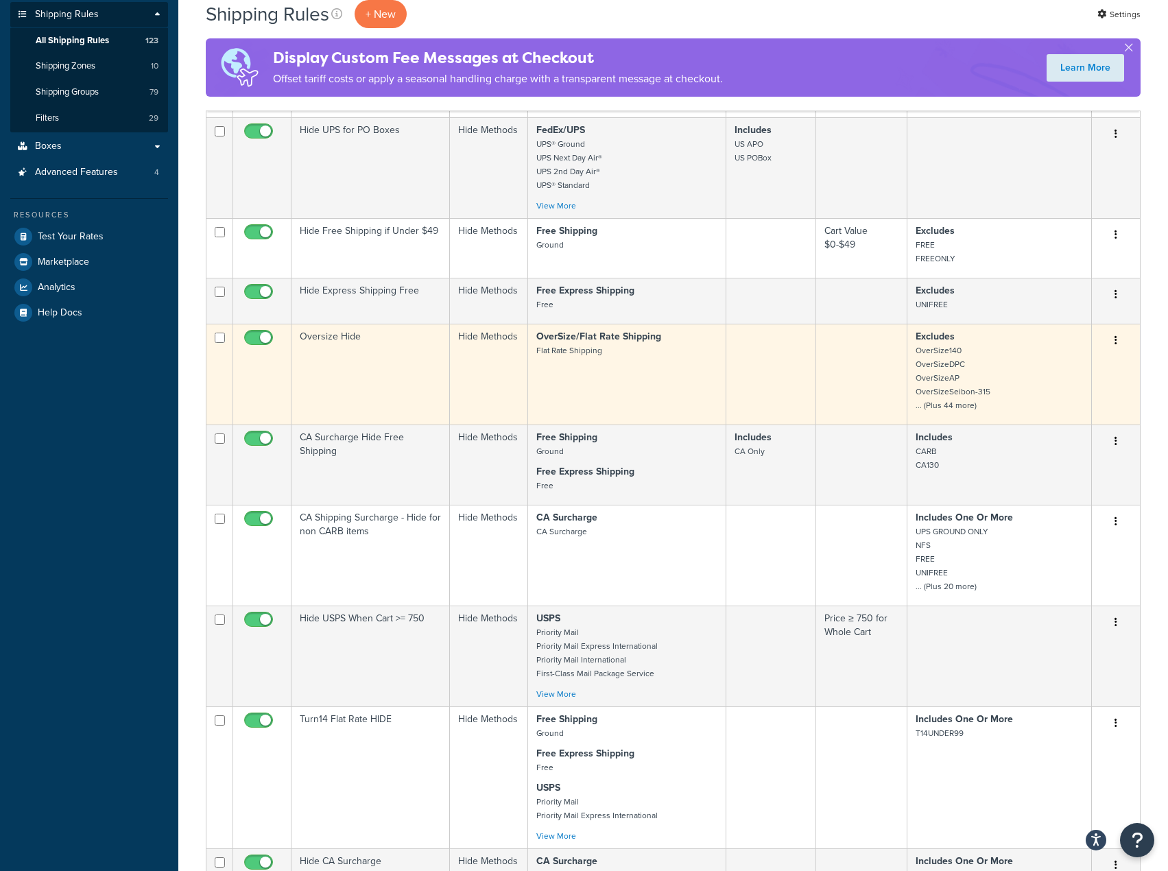
click at [376, 382] on td "Oversize Hide" at bounding box center [370, 374] width 158 height 101
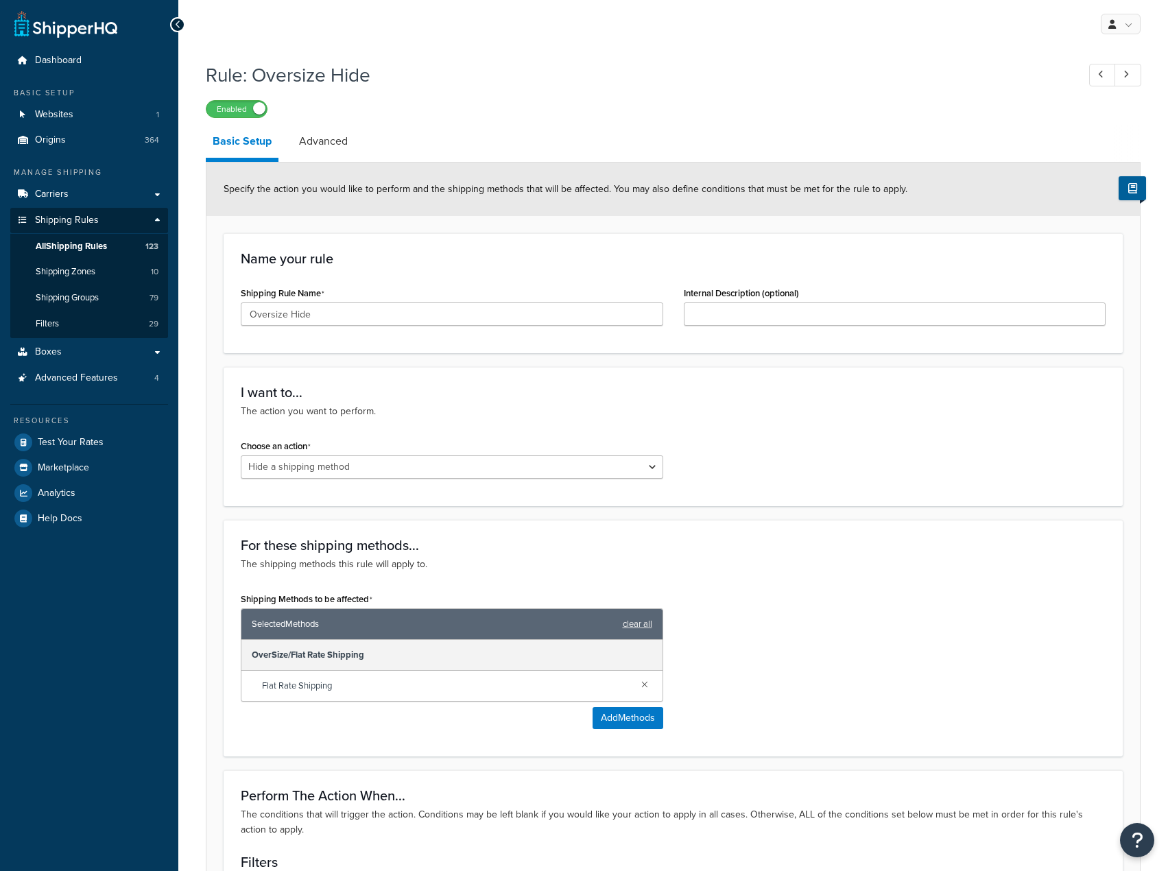
select select "HIDE"
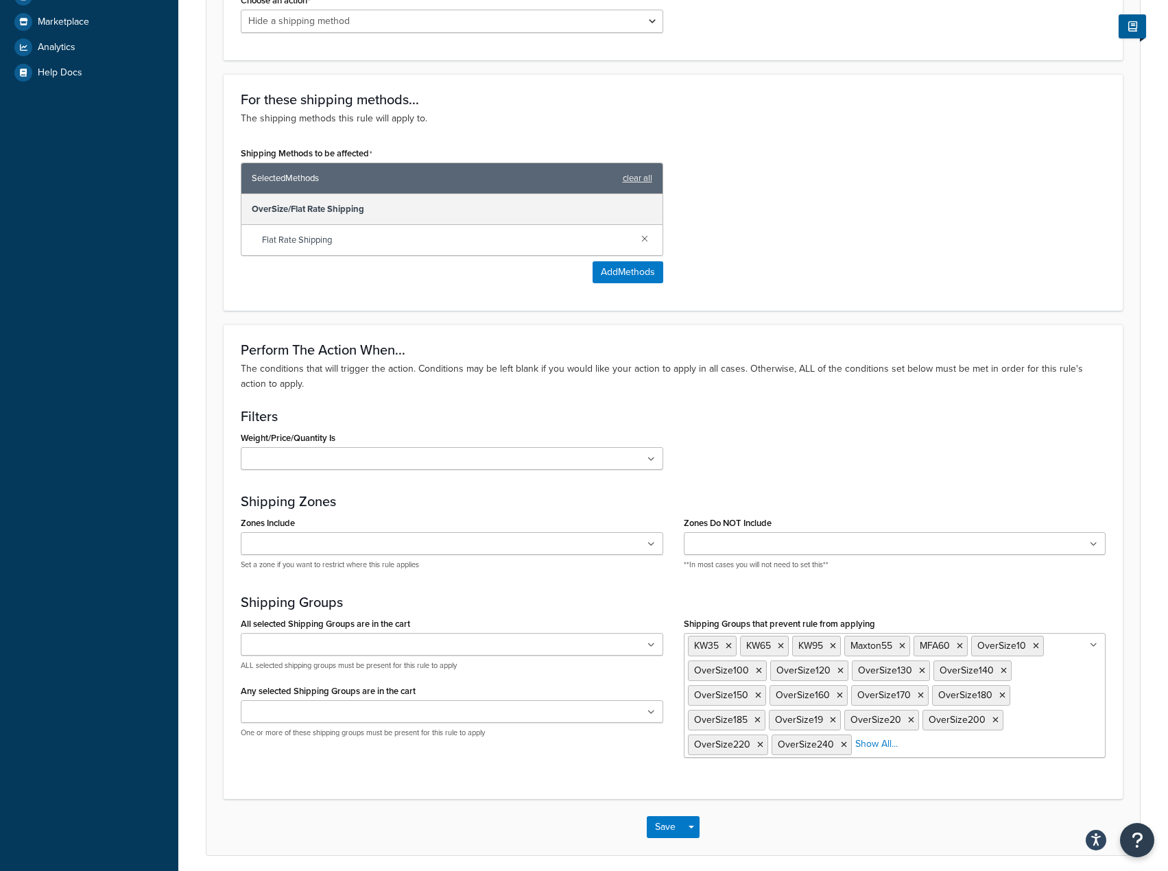
scroll to position [501, 0]
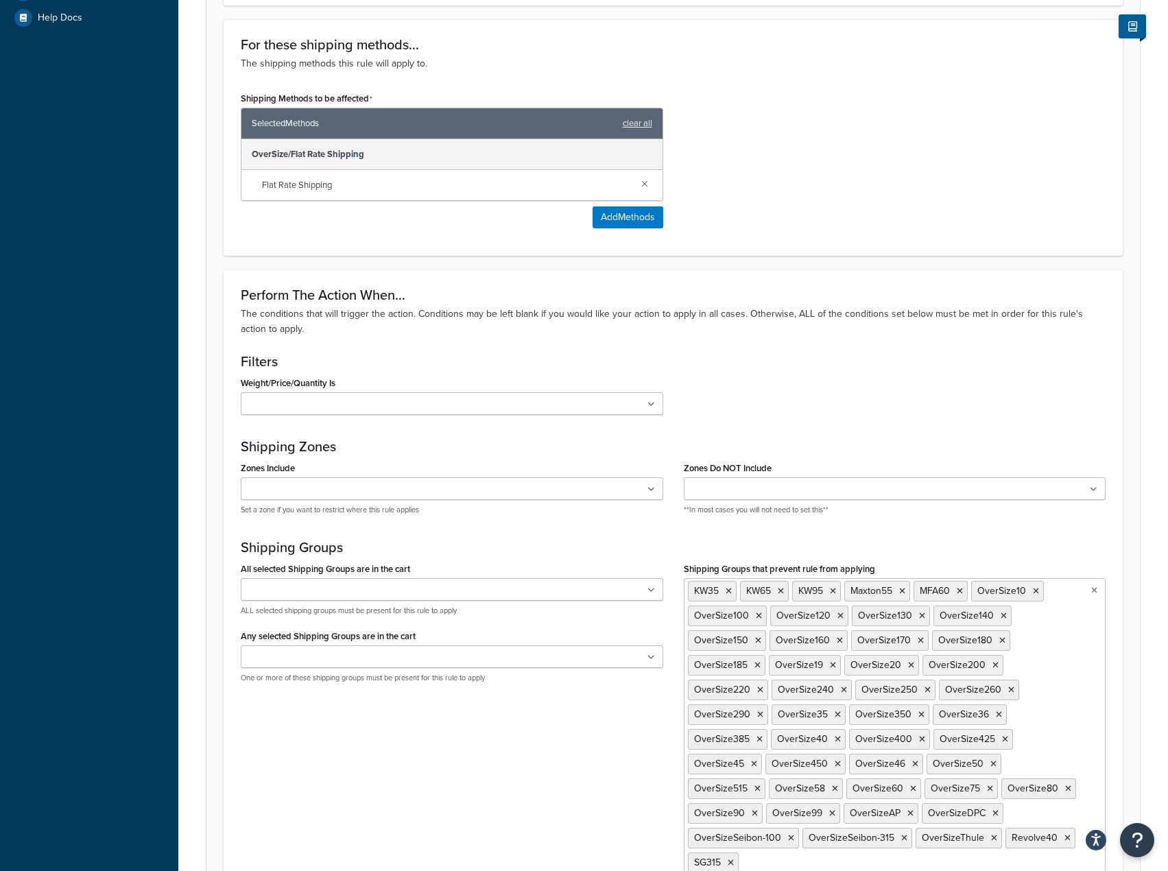
click at [1037, 669] on ul "KW35 KW65 KW95 Maxton55 MFA60 OverSize10 OverSize100 OverSize120 OverSize130 Ov…" at bounding box center [895, 727] width 422 height 298
type input "25"
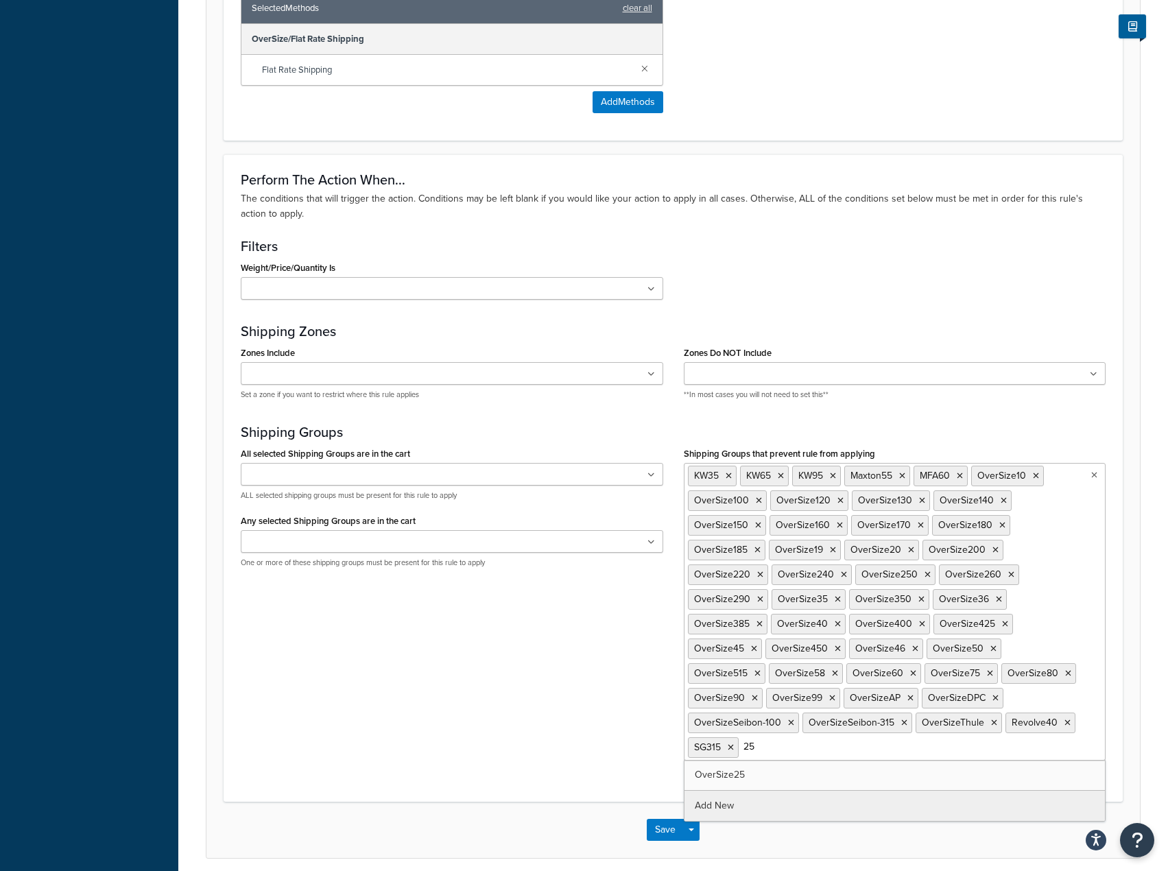
scroll to position [670, 0]
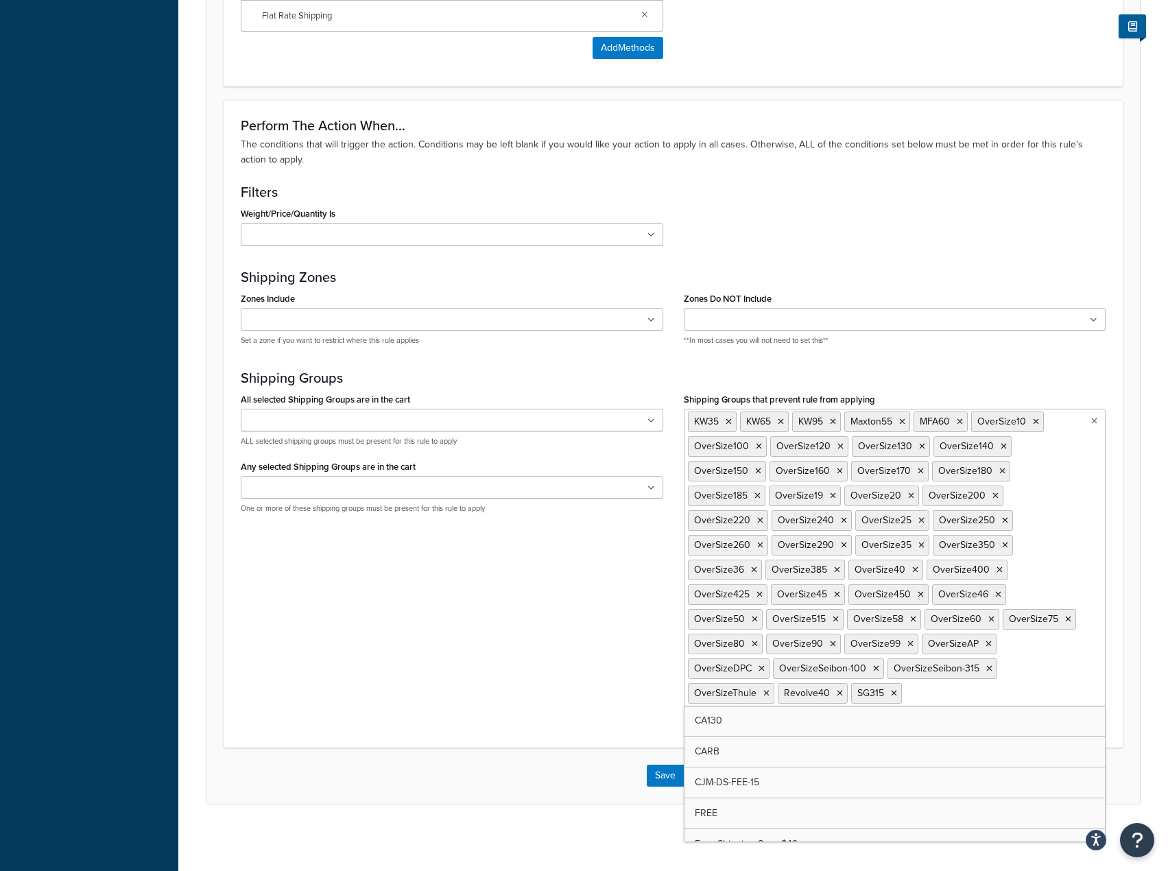
click at [619, 658] on div "All selected Shipping Groups are in the cart CA130 CARB CJM-DS-FEE-15 FREE Free…" at bounding box center [672, 552] width 885 height 327
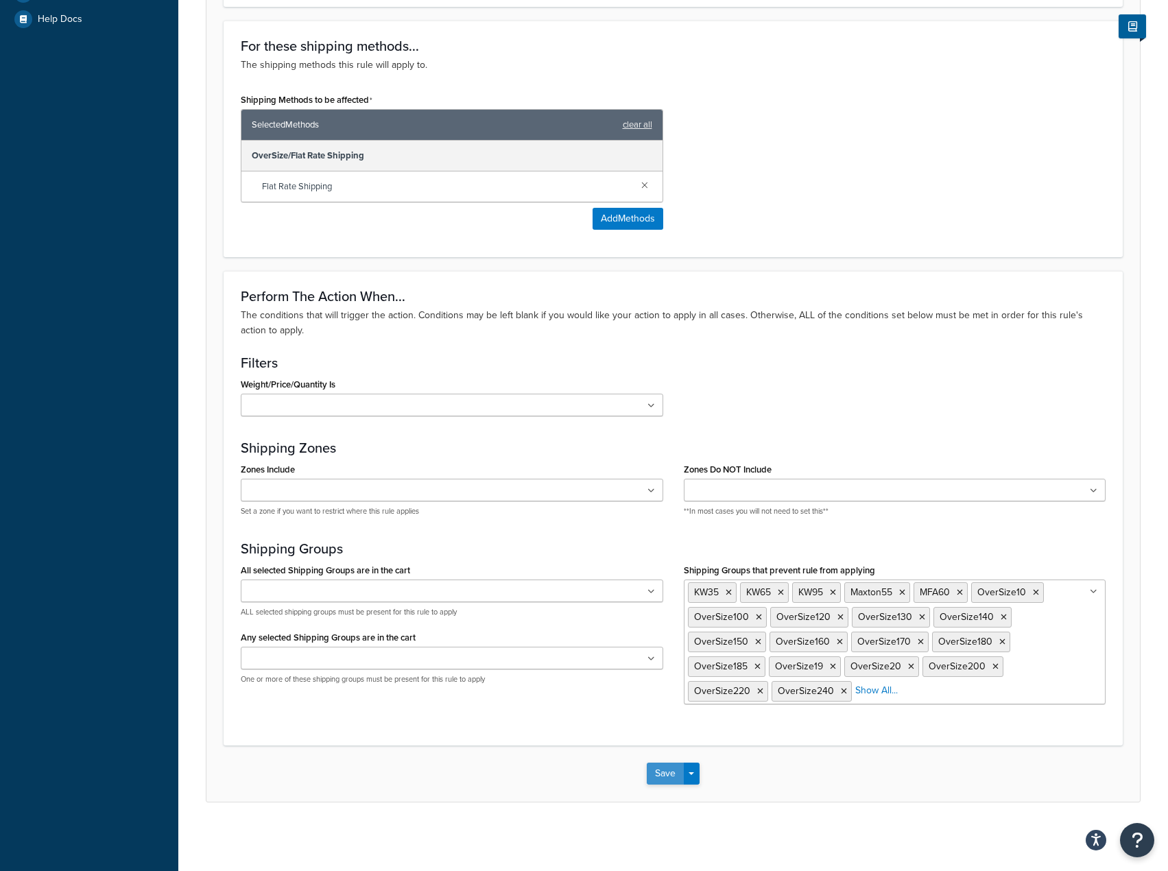
click at [662, 778] on button "Save" at bounding box center [665, 773] width 37 height 22
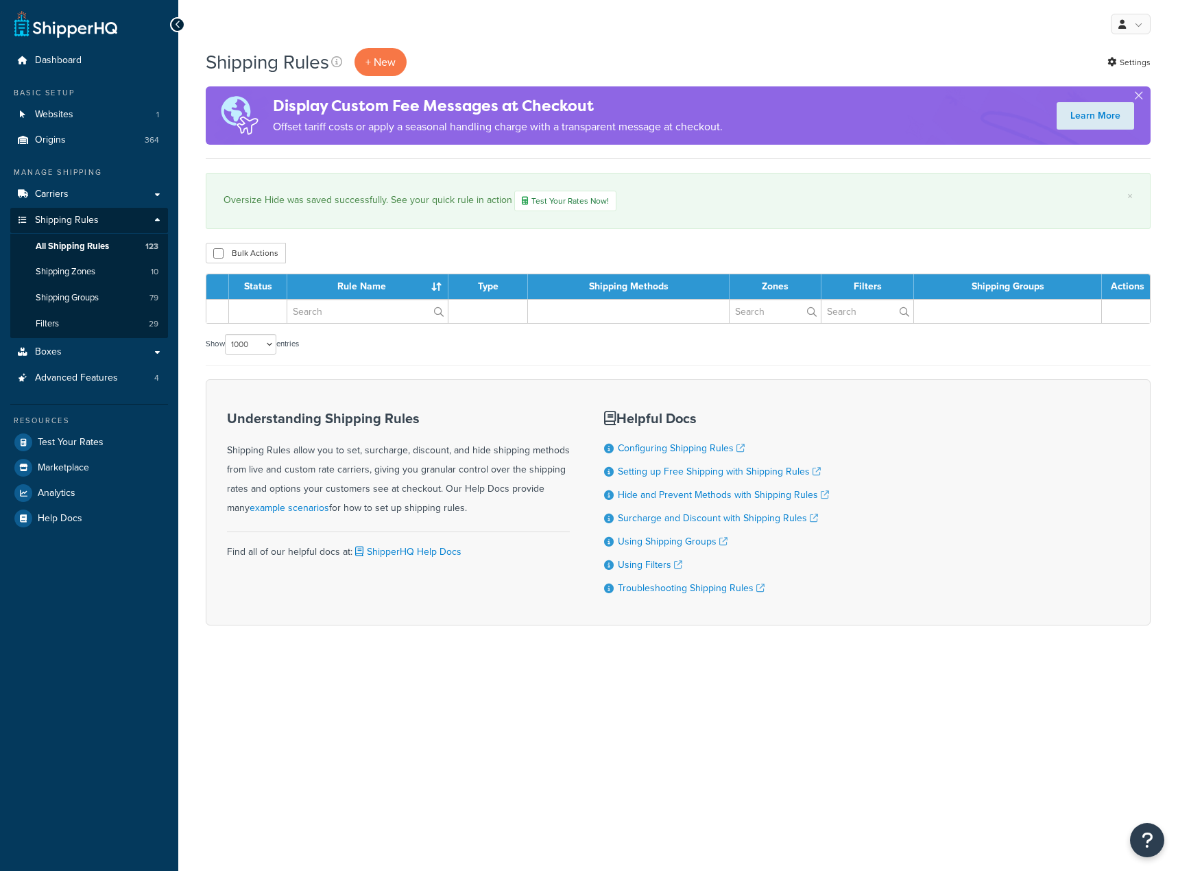
select select "1000"
